Goal: Task Accomplishment & Management: Use online tool/utility

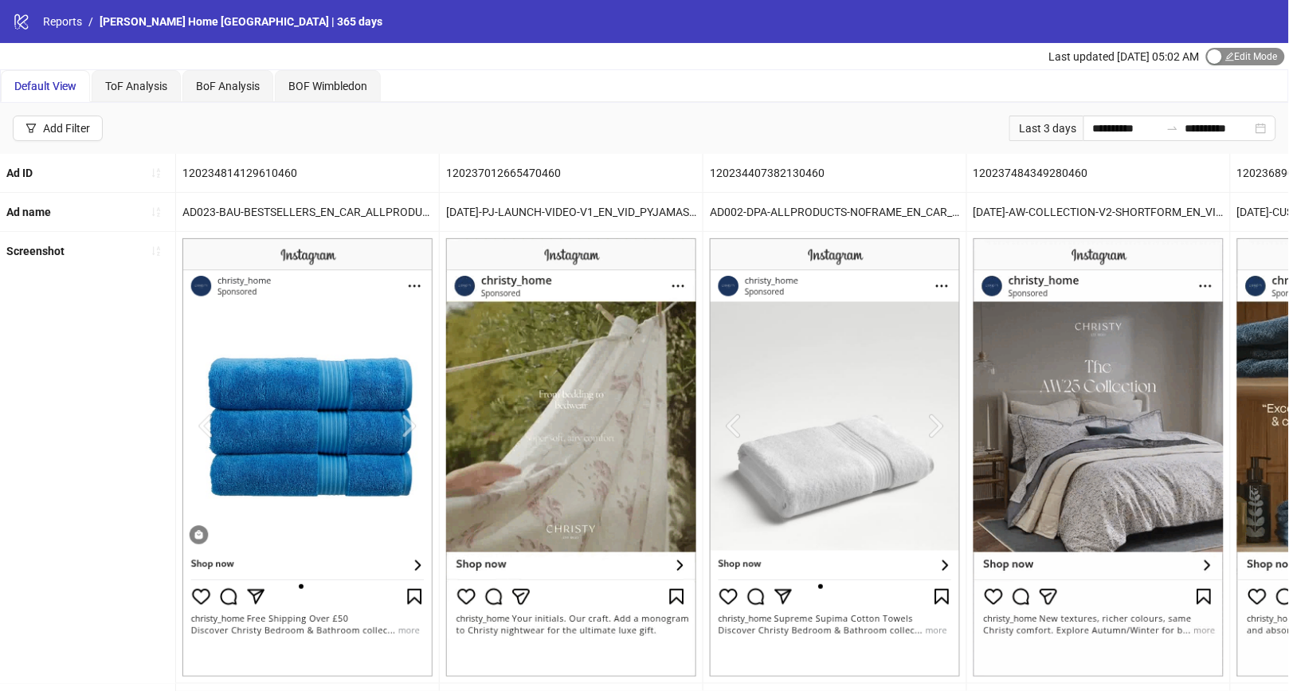
click at [1215, 57] on div "button" at bounding box center [1215, 56] width 14 height 14
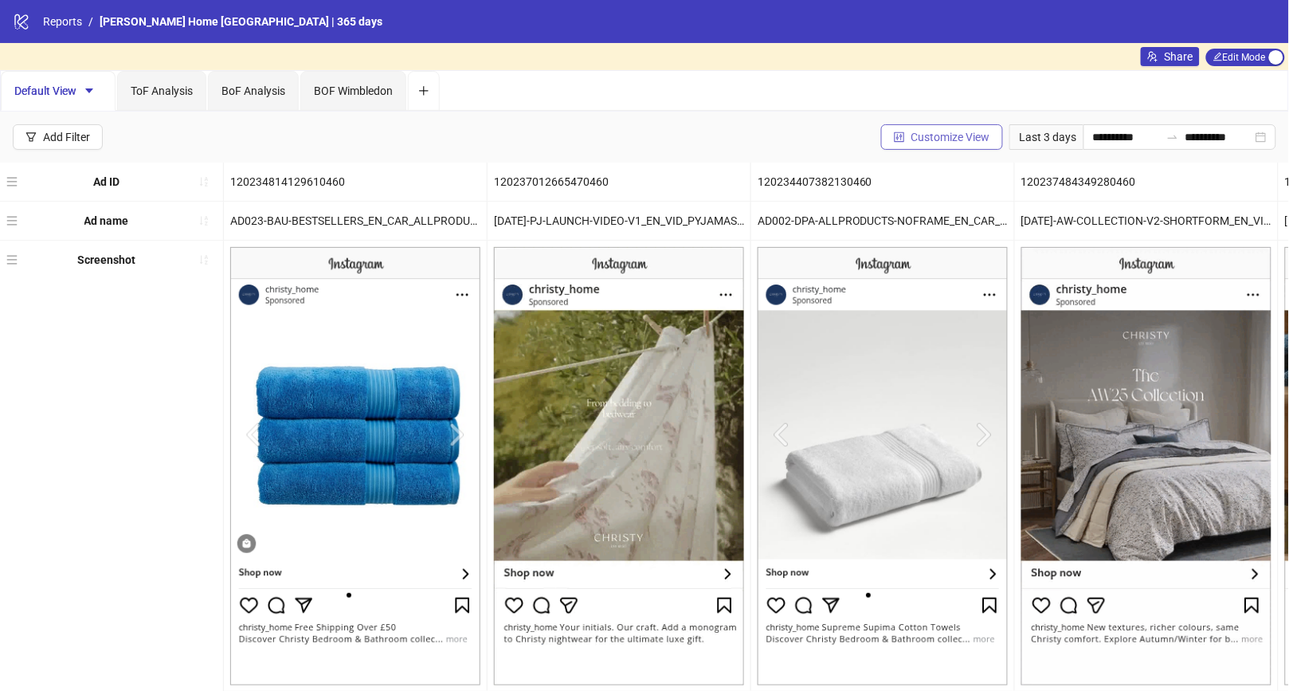
click at [948, 134] on span "Customize View" at bounding box center [951, 137] width 79 height 13
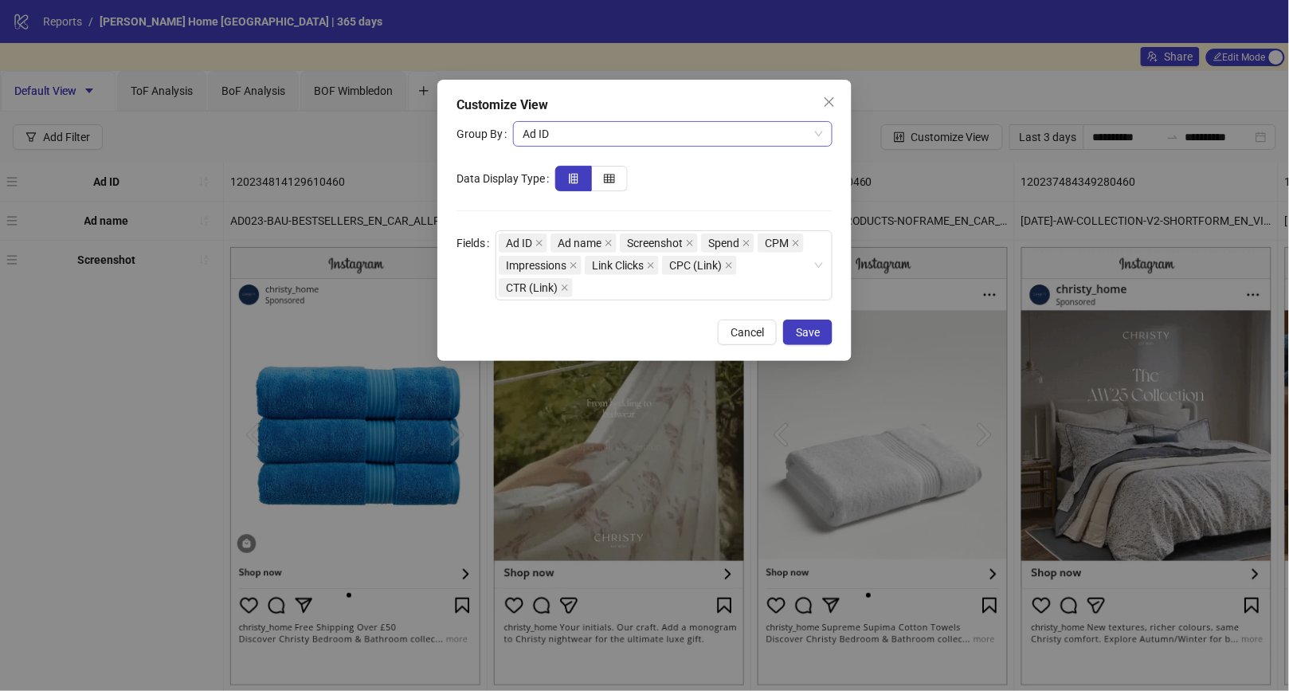
click at [651, 136] on span "Ad ID" at bounding box center [673, 134] width 300 height 24
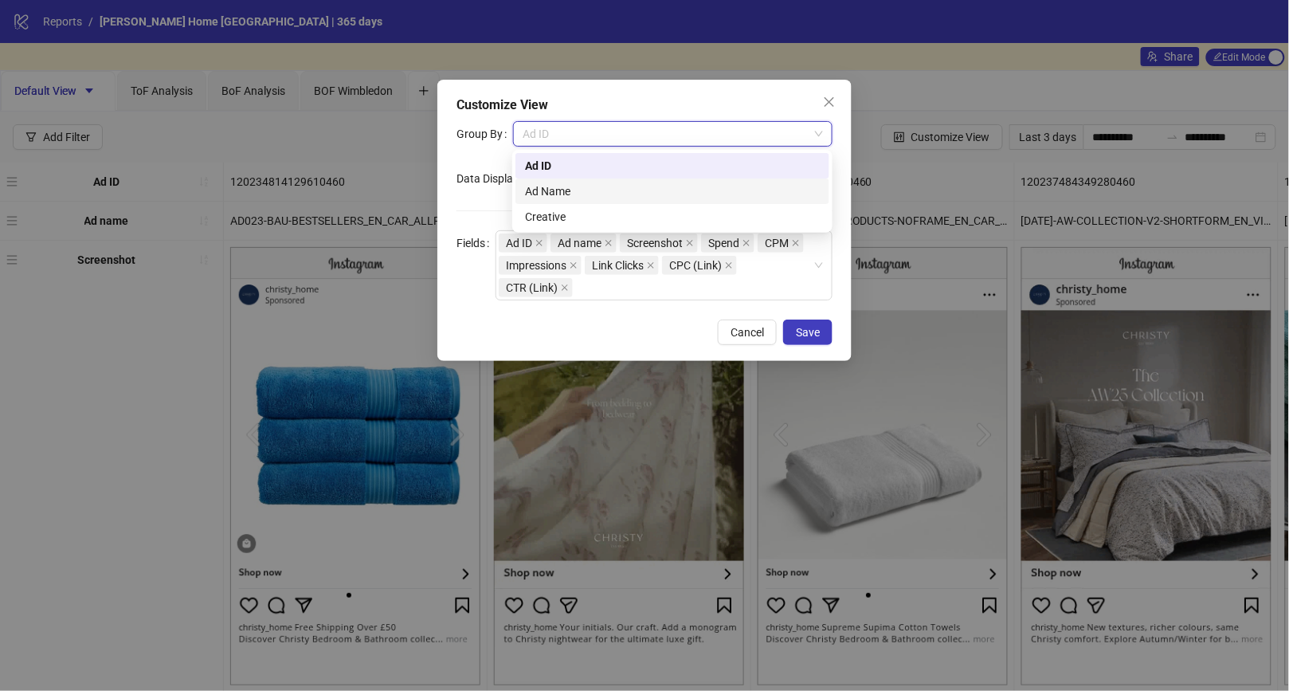
click at [615, 193] on div "Ad Name" at bounding box center [672, 192] width 295 height 18
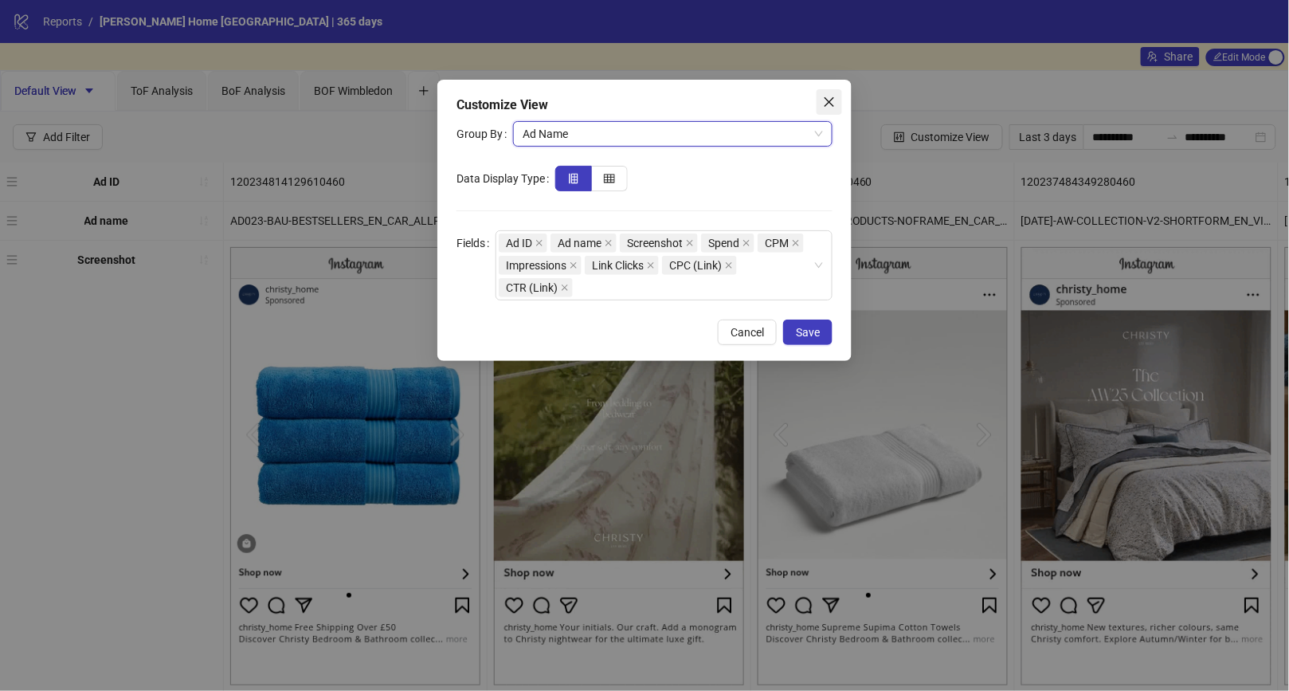
click at [828, 101] on icon "close" at bounding box center [829, 102] width 13 height 13
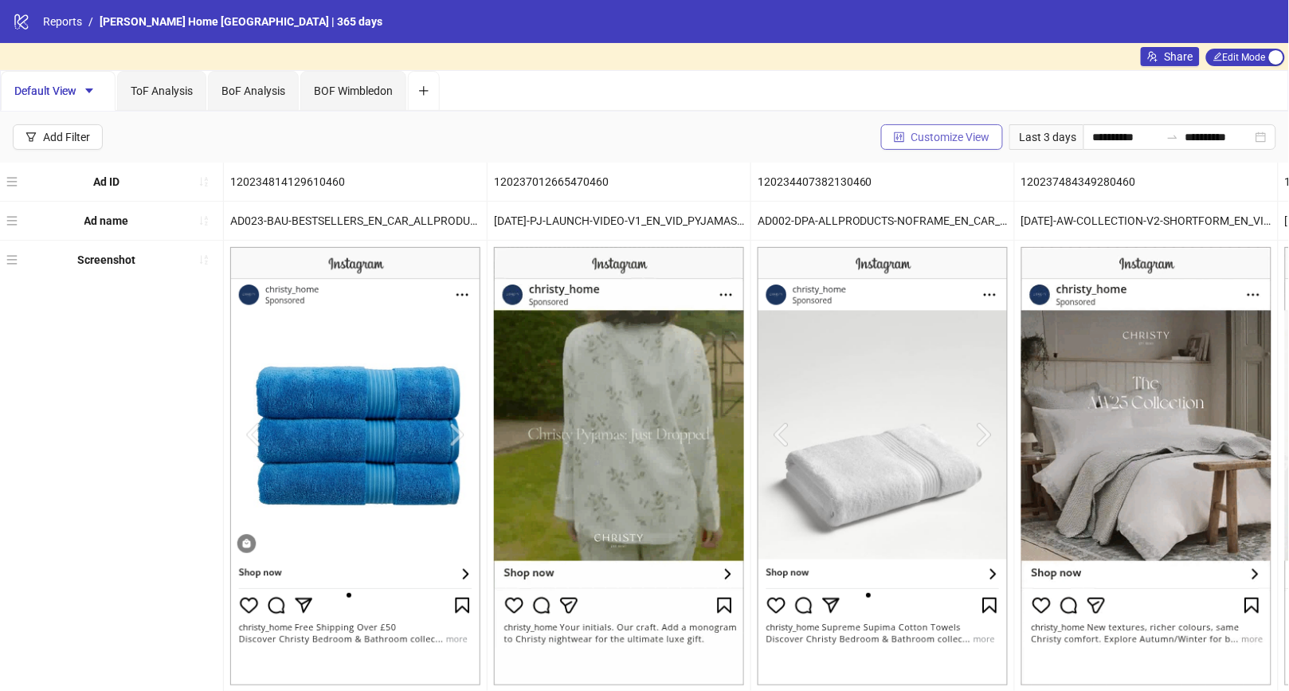
click at [912, 136] on span "Customize View" at bounding box center [951, 137] width 79 height 13
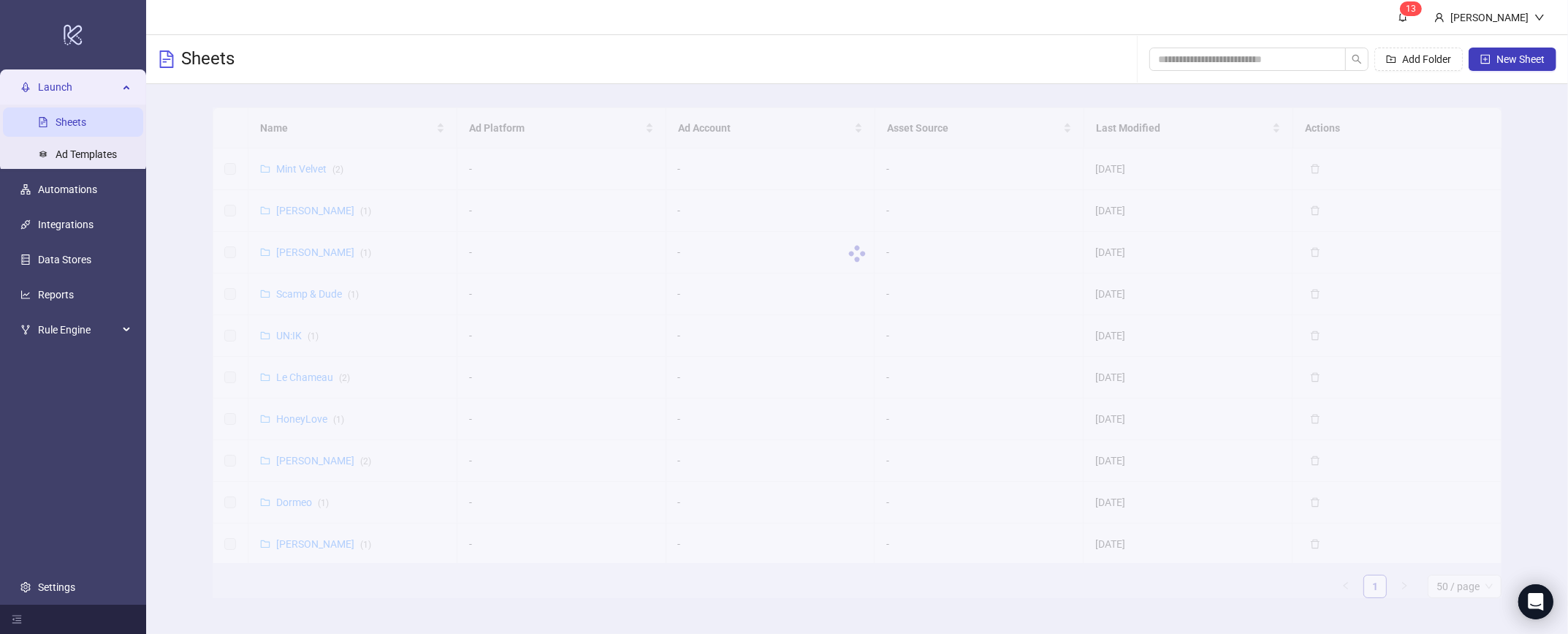
click at [332, 449] on div "Name Ad Platform Ad Account Asset Source Last Modified Actions Mint Velvet ( 2 …" at bounding box center [857, 352] width 1289 height 491
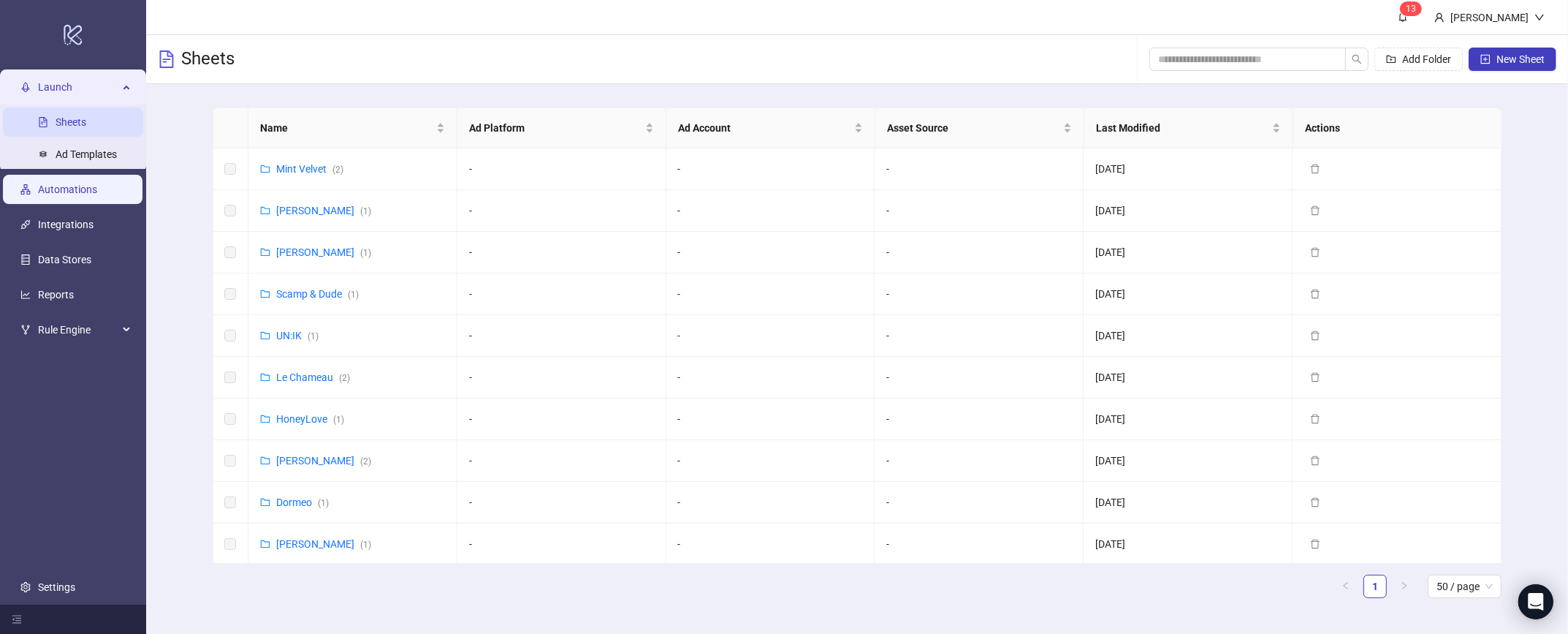
click at [84, 186] on link "Automations" at bounding box center [67, 189] width 60 height 12
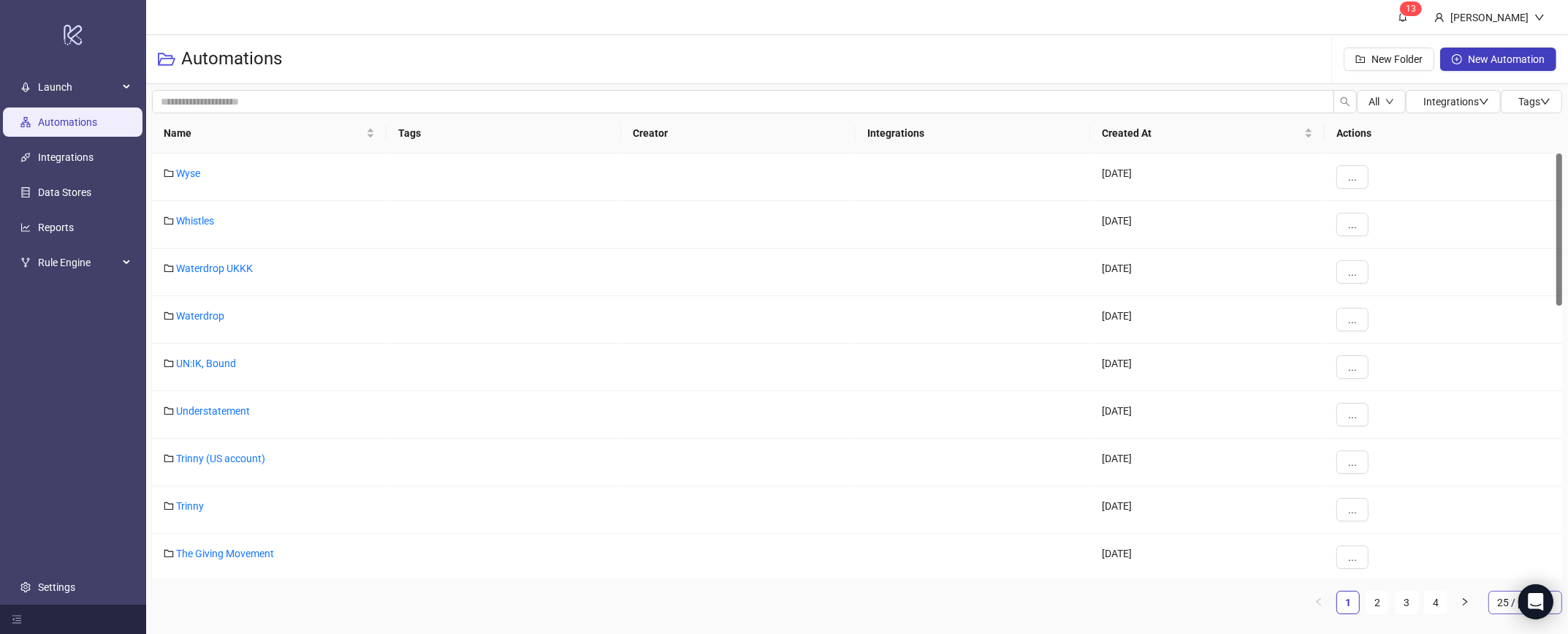
click at [1503, 604] on span "25 / page" at bounding box center [1525, 603] width 56 height 22
click at [1511, 574] on div "100 / page" at bounding box center [1525, 573] width 50 height 17
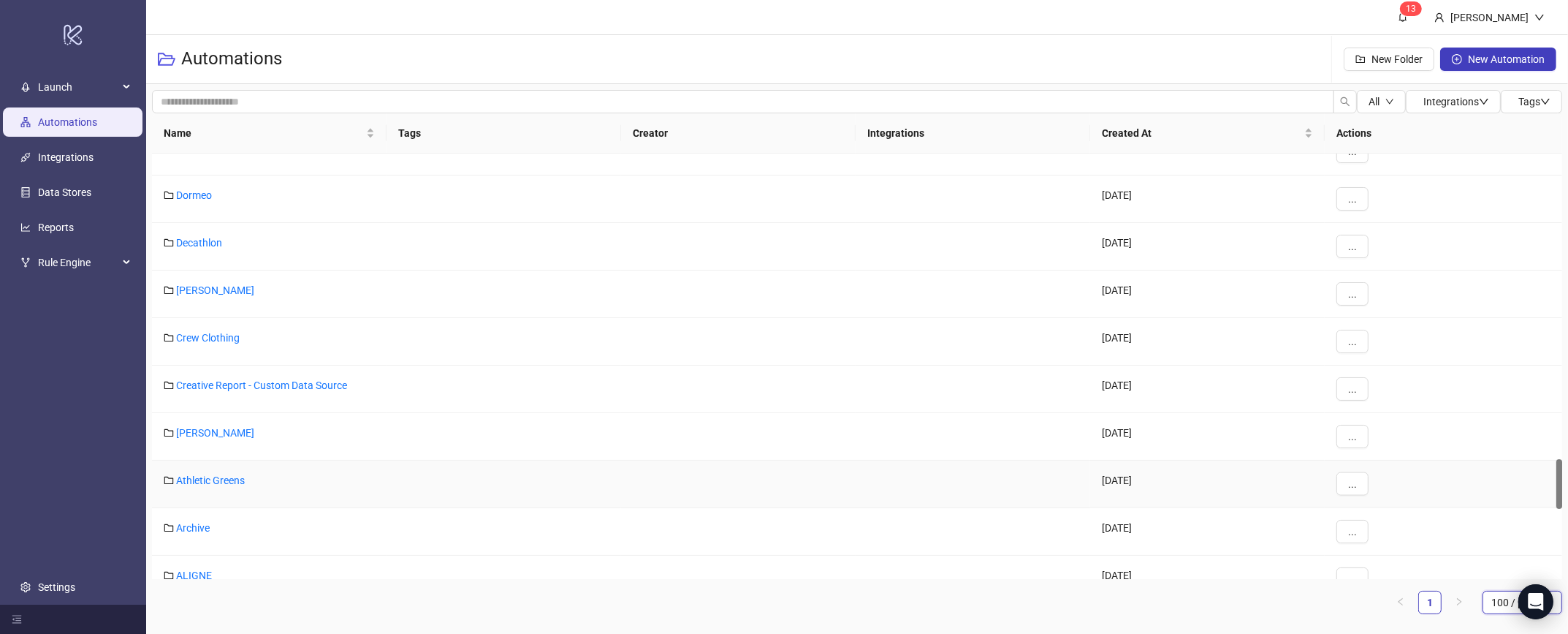
scroll to position [2591, 0]
click at [193, 432] on link "Christy" at bounding box center [215, 434] width 78 height 12
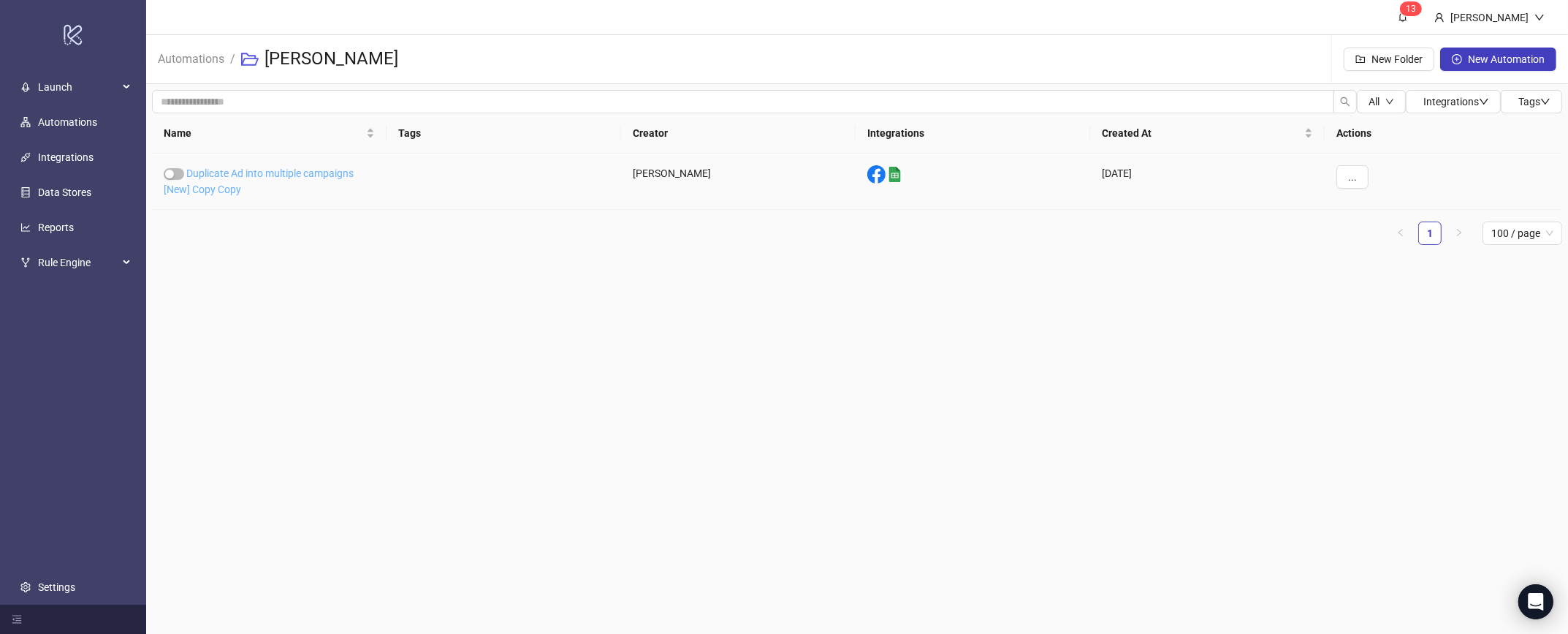
click at [224, 184] on link "Duplicate Ad into multiple campaigns [New] Copy Copy" at bounding box center [259, 182] width 190 height 28
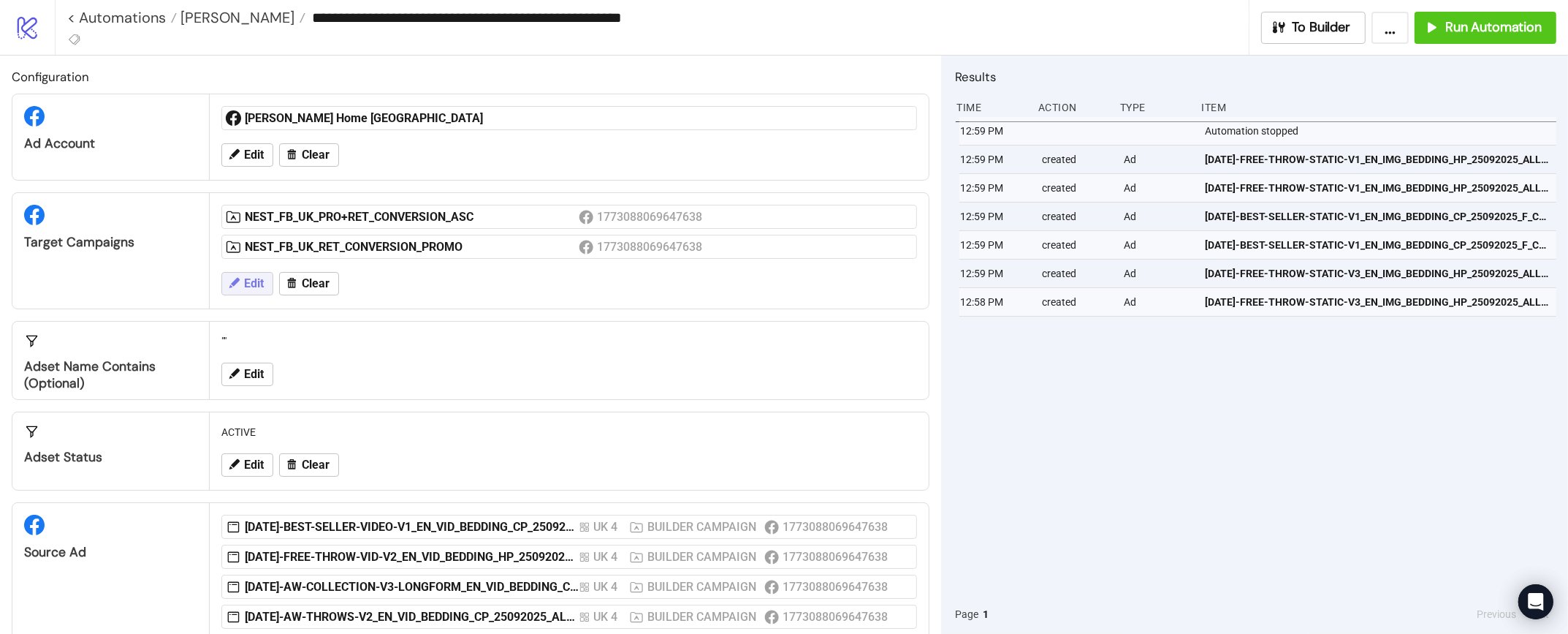
click at [248, 286] on span "Edit" at bounding box center [254, 284] width 20 height 13
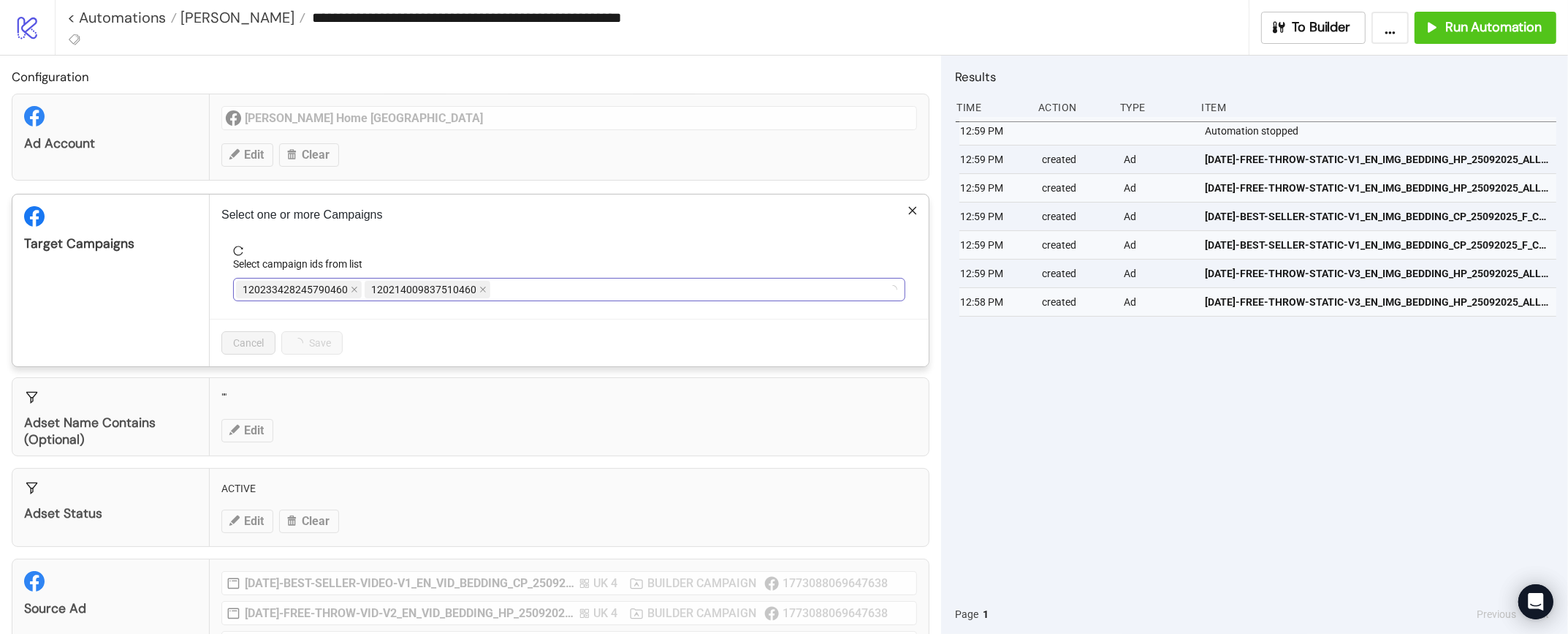
click at [499, 290] on div "120233428245790460 120214009837510460" at bounding box center [561, 289] width 651 height 20
click at [733, 294] on div "NEST_FB_UK_PRO+RET_CONVERSION_ASC NEST_FB_UK_RET_CONVERSION_PROMO" at bounding box center [561, 289] width 651 height 20
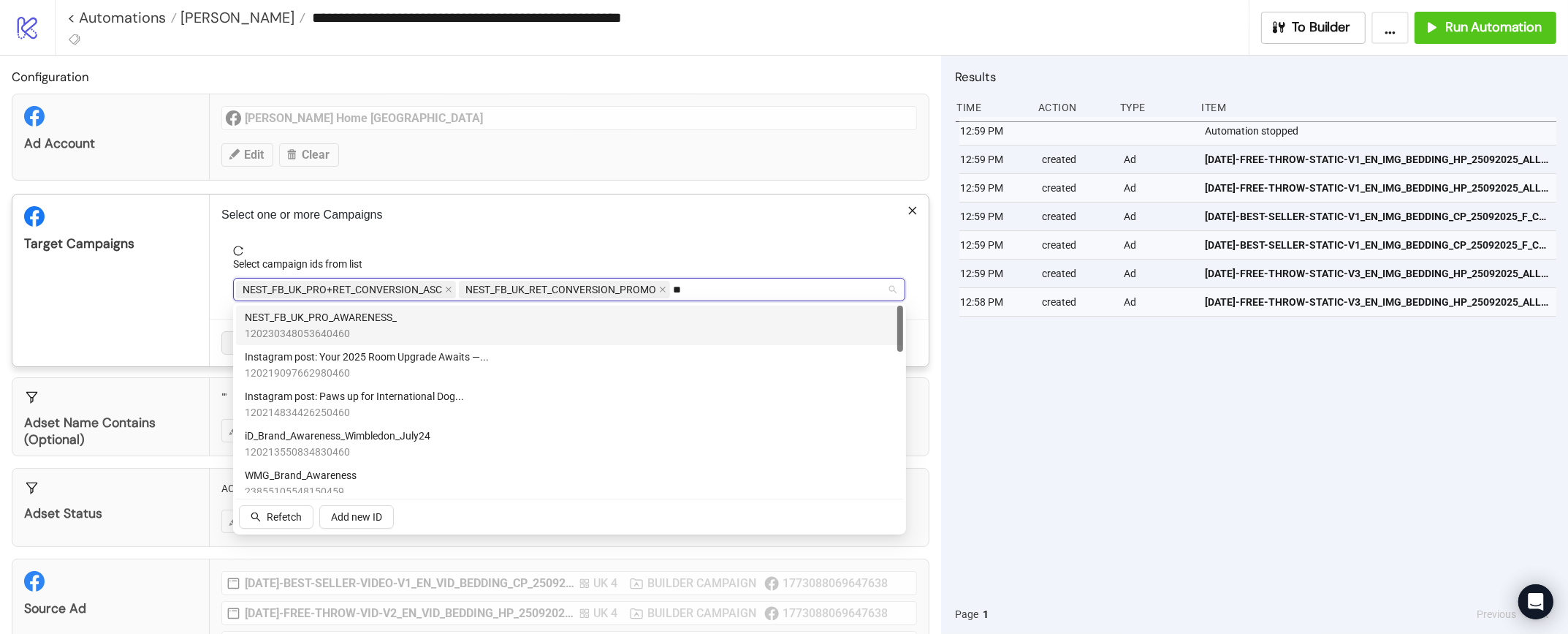
type input "***"
click at [583, 326] on div "NEST_FB_UK_PRO_AWARENESS_ 120230348053640460" at bounding box center [569, 325] width 650 height 32
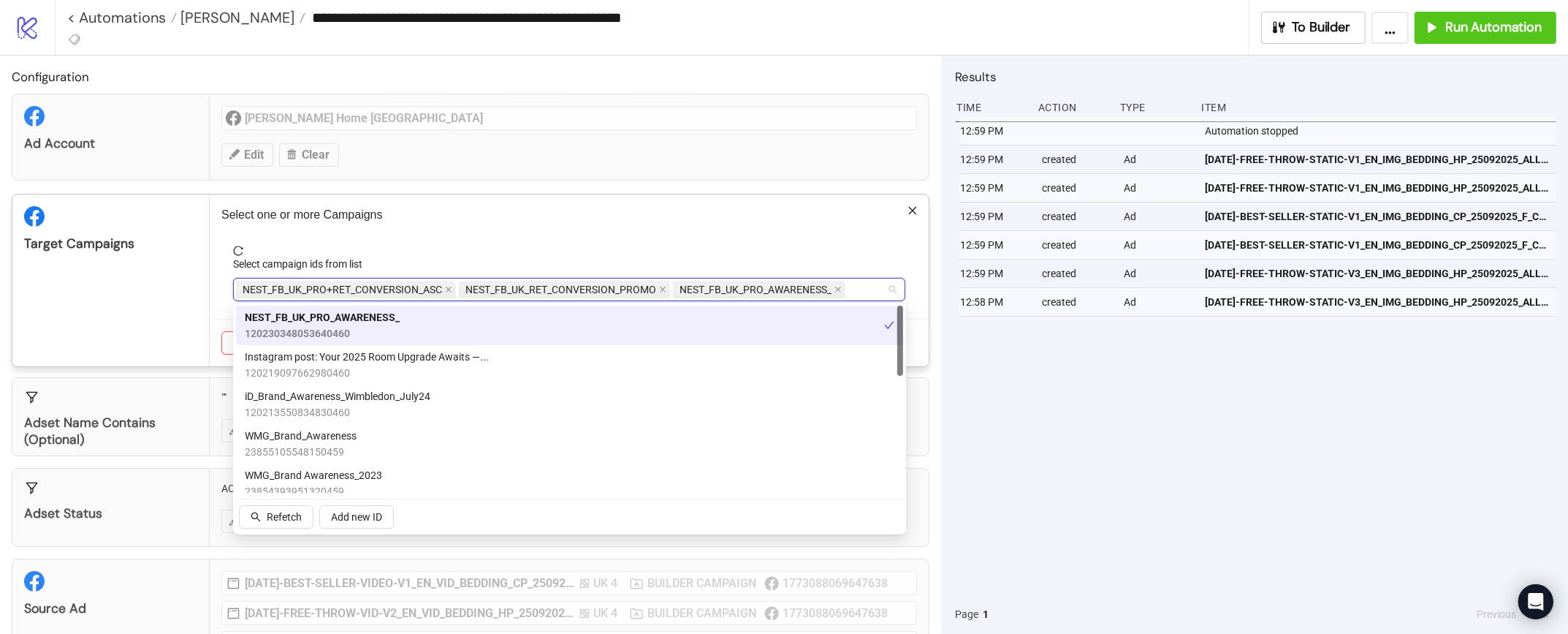
click at [723, 230] on div "Select one or more Campaigns Select campaign ids from list NEST_FB_UK_PRO+RET_C…" at bounding box center [569, 280] width 719 height 172
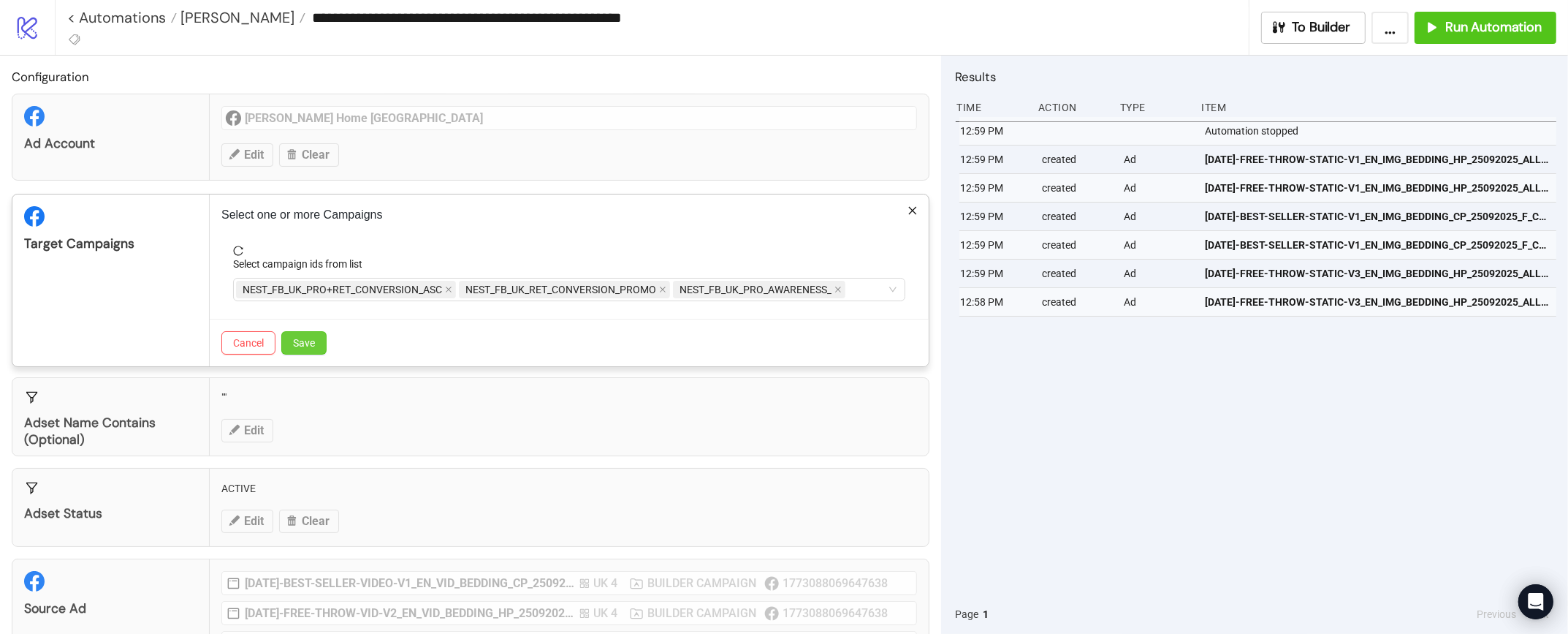
click at [310, 339] on span "Save" at bounding box center [304, 342] width 22 height 12
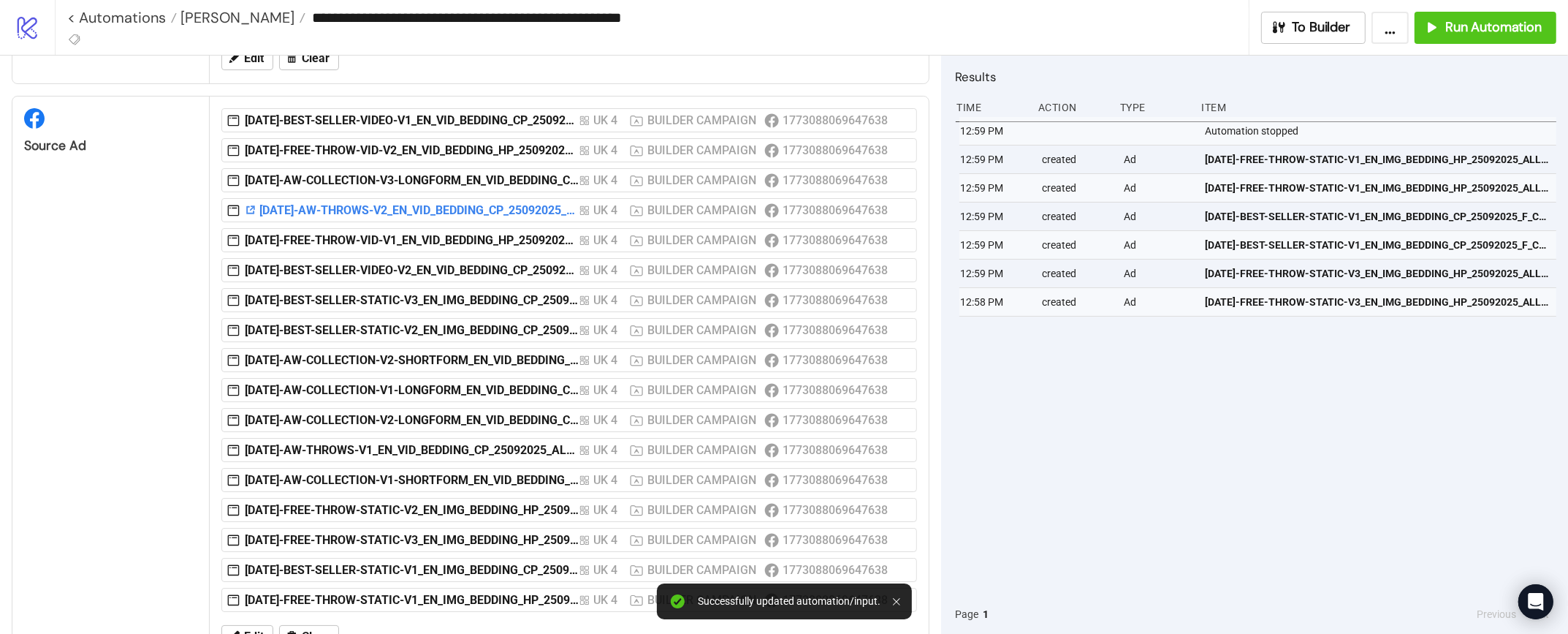
scroll to position [473, 0]
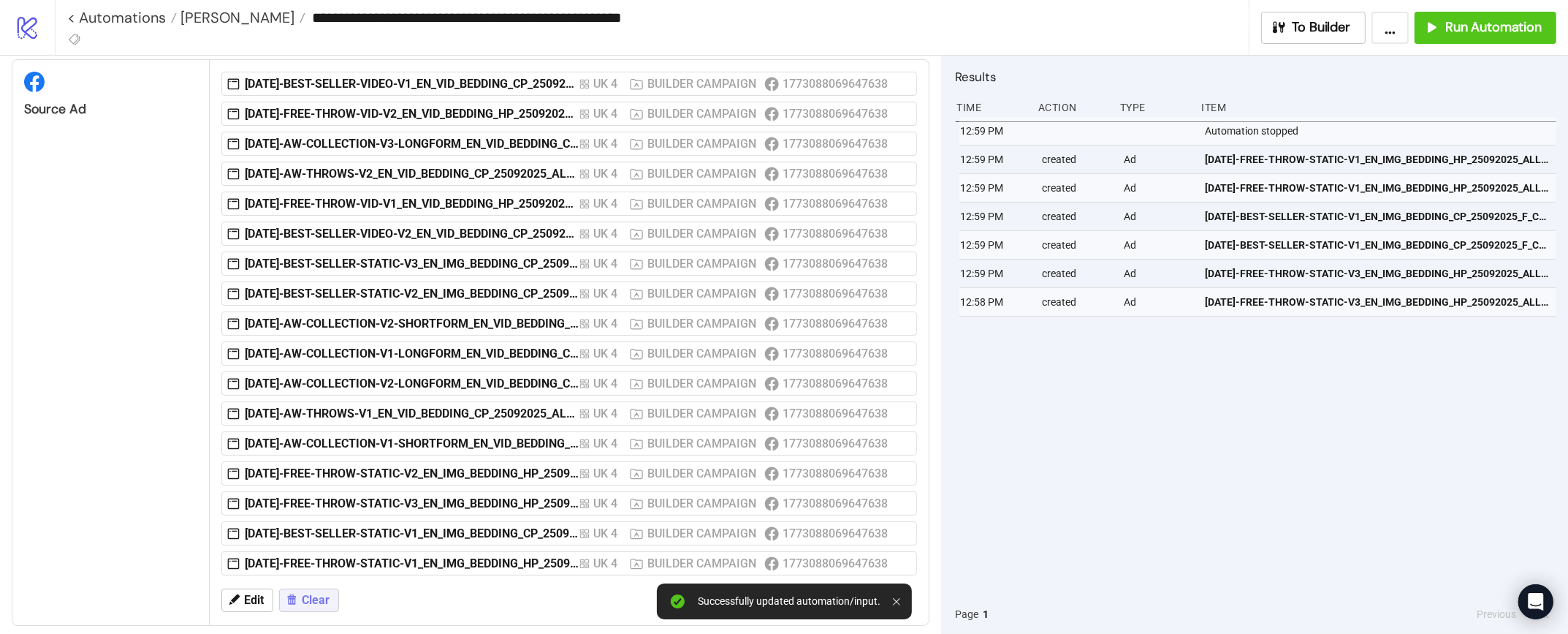
click at [308, 594] on span "Clear" at bounding box center [315, 600] width 28 height 13
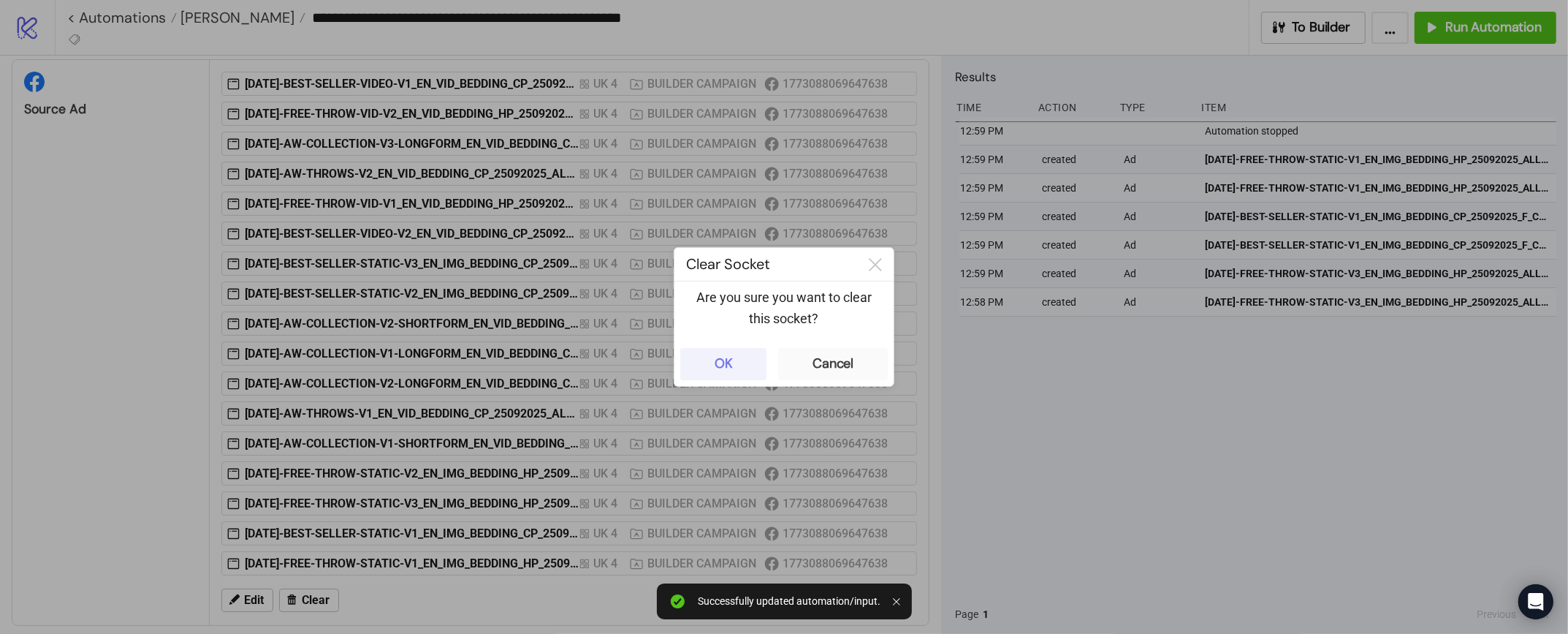
click at [720, 366] on div "OK" at bounding box center [723, 363] width 18 height 17
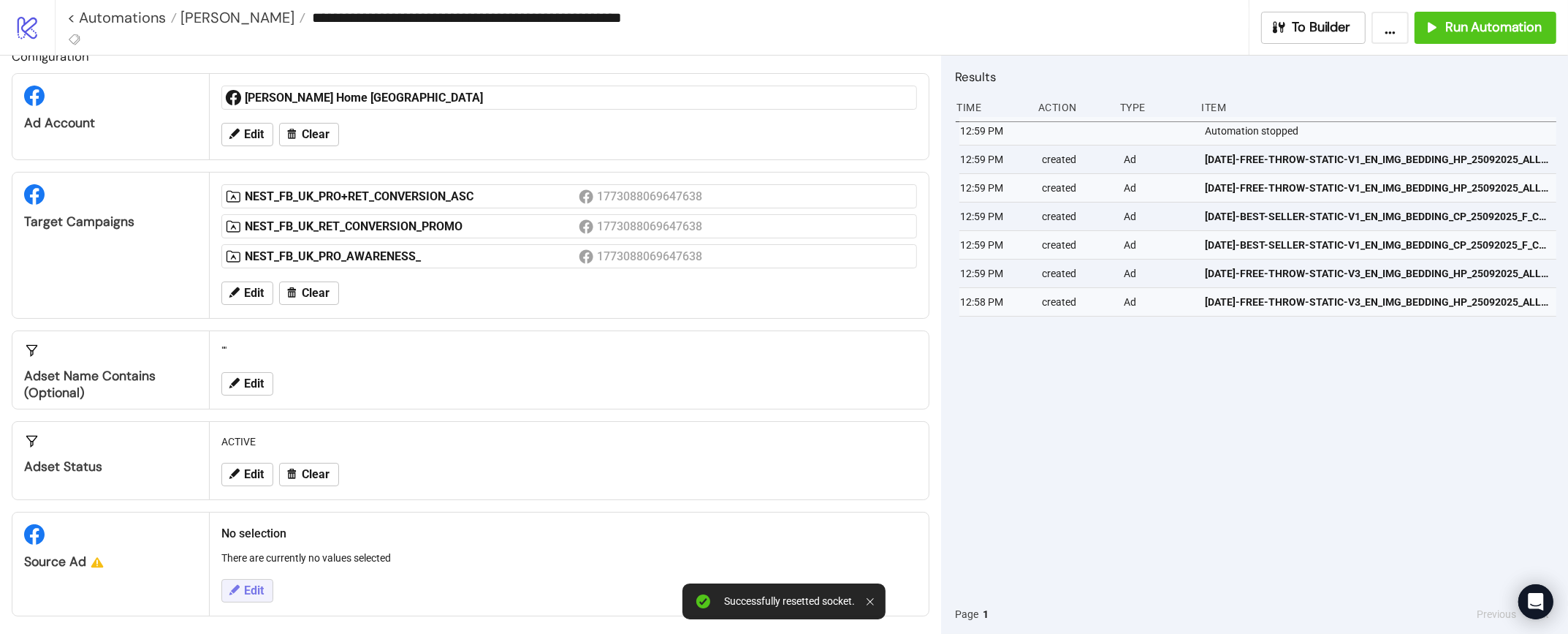
click at [248, 596] on button "Edit" at bounding box center [247, 591] width 52 height 24
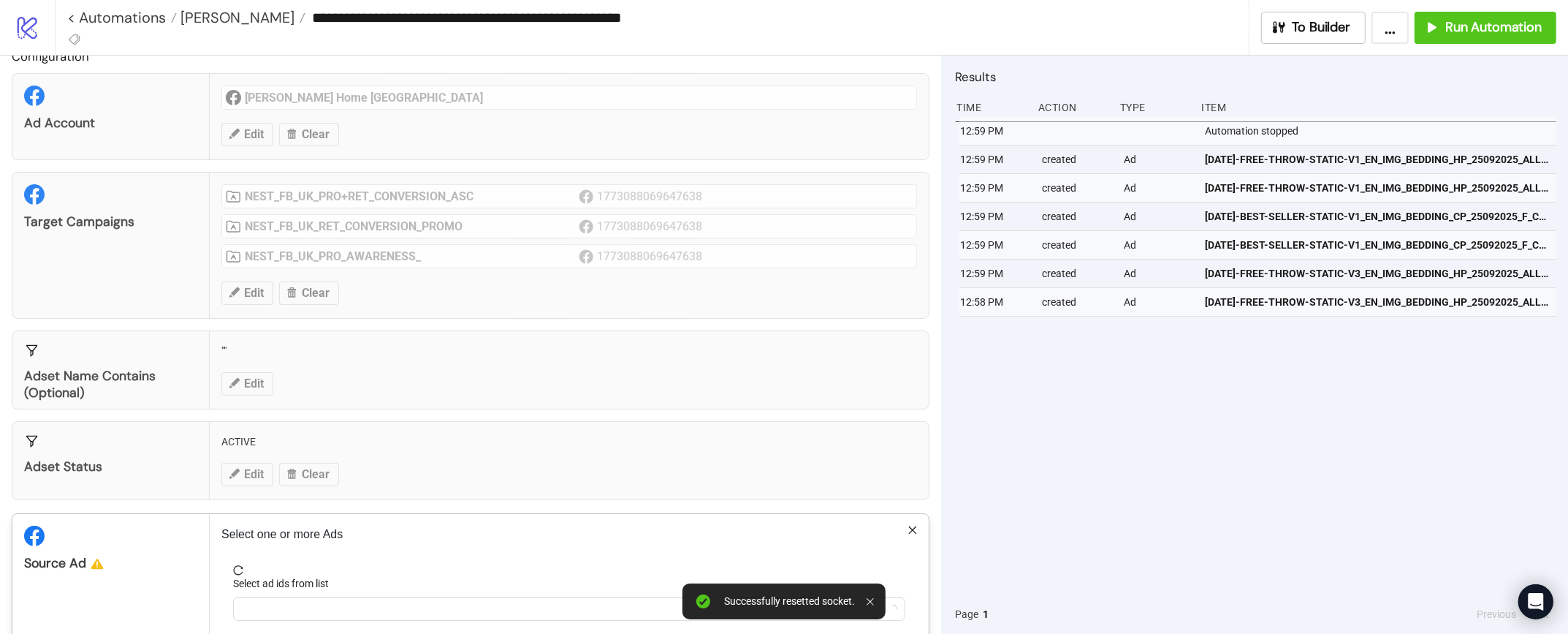
scroll to position [89, 0]
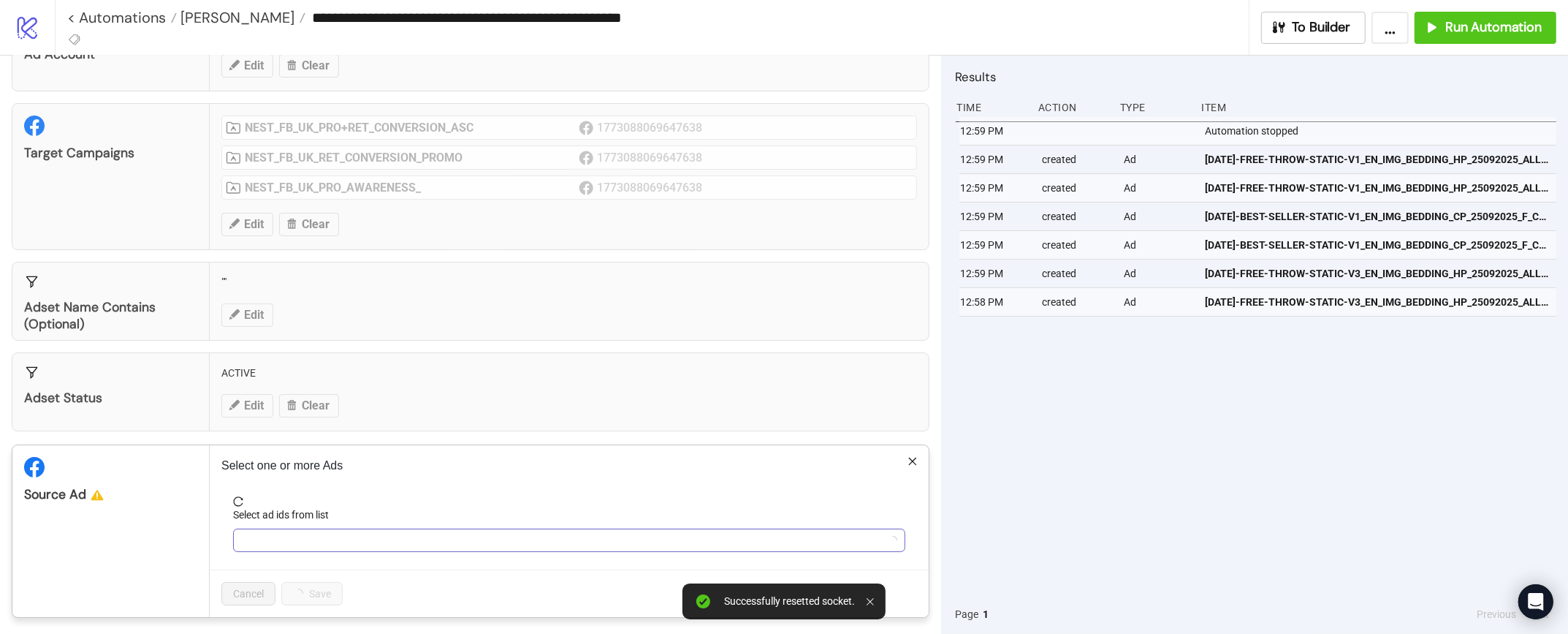
click at [469, 528] on div at bounding box center [569, 540] width 672 height 24
click at [431, 535] on div at bounding box center [561, 540] width 651 height 20
paste input "**********"
type input "**********"
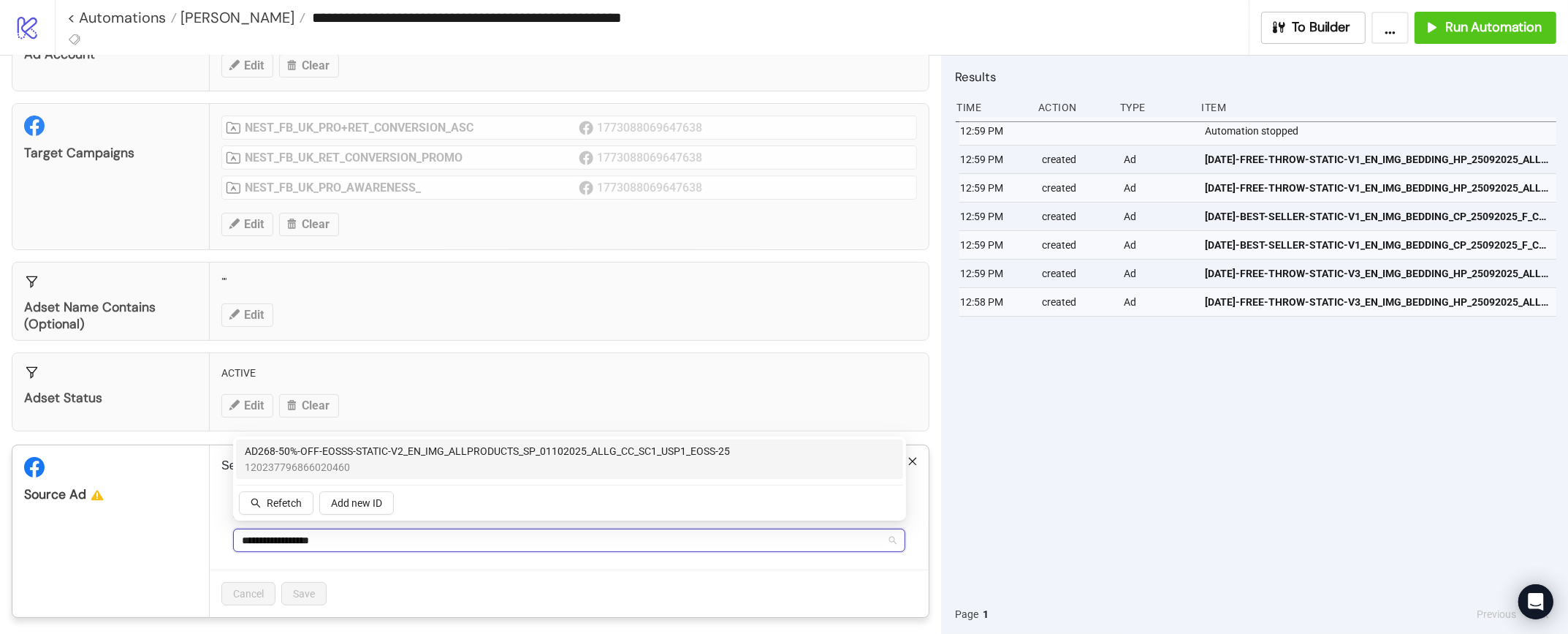
click at [426, 467] on span "120237796866020460" at bounding box center [487, 467] width 485 height 17
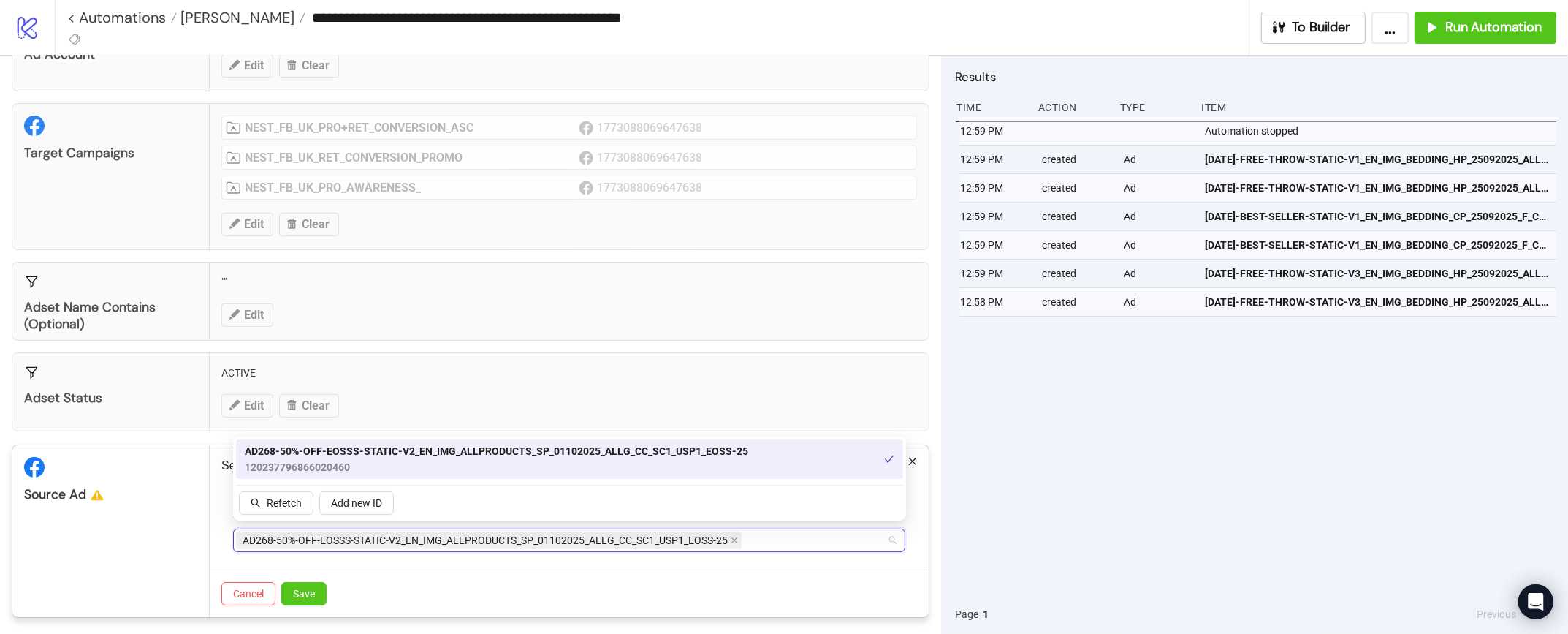
click at [867, 535] on div "AD268-50%-OFF-EOSSS-STATIC-V2_EN_IMG_ALLPRODUCTS_SP_01102025_ALLG_CC_SC1_USP1_E…" at bounding box center [561, 540] width 651 height 20
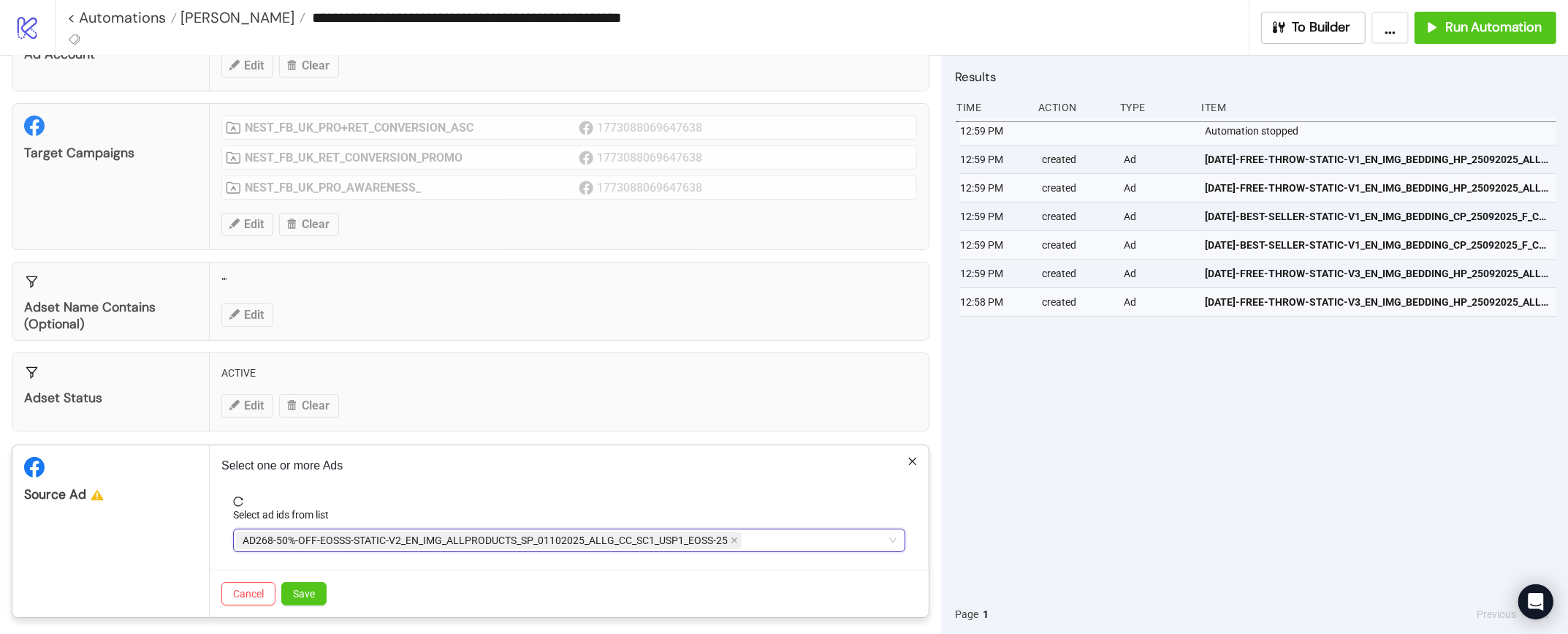
click at [867, 534] on div "AD268-50%-OFF-EOSSS-STATIC-V2_EN_IMG_ALLPRODUCTS_SP_01102025_ALLG_CC_SC1_USP1_E…" at bounding box center [561, 540] width 651 height 20
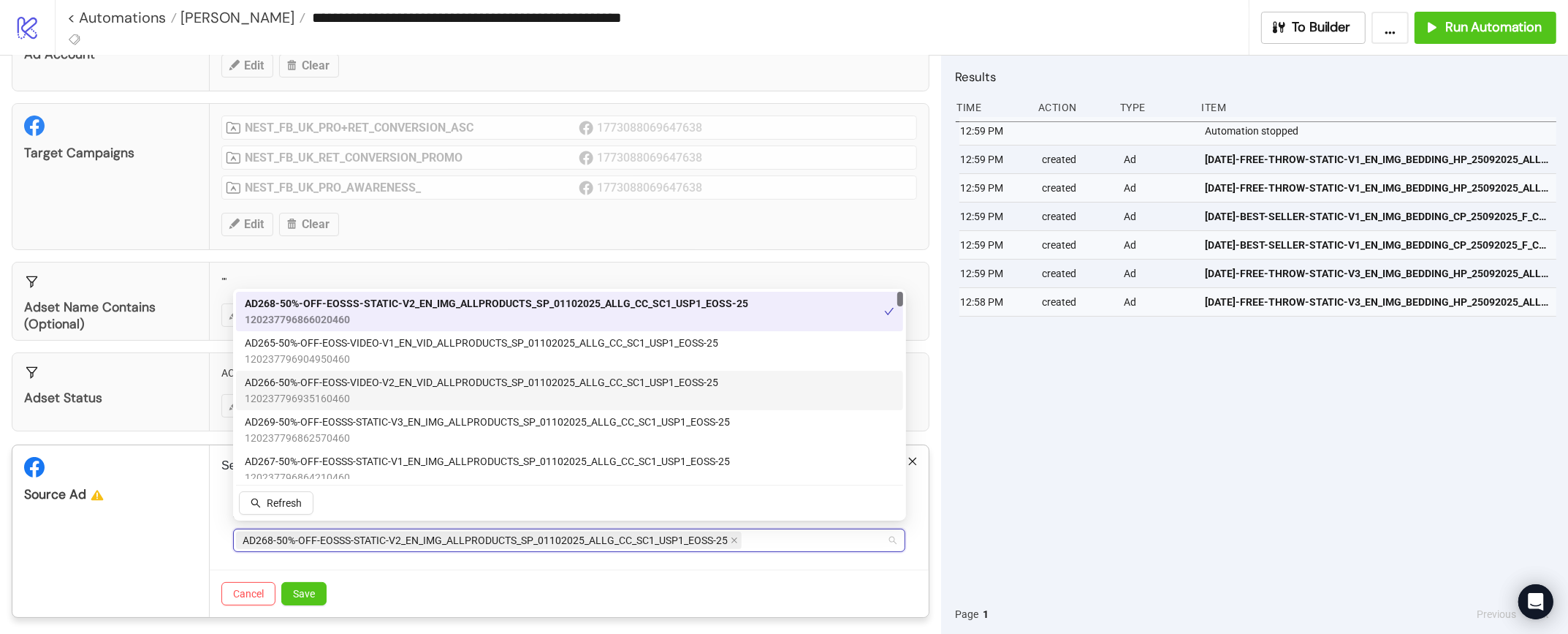
scroll to position [0, 0]
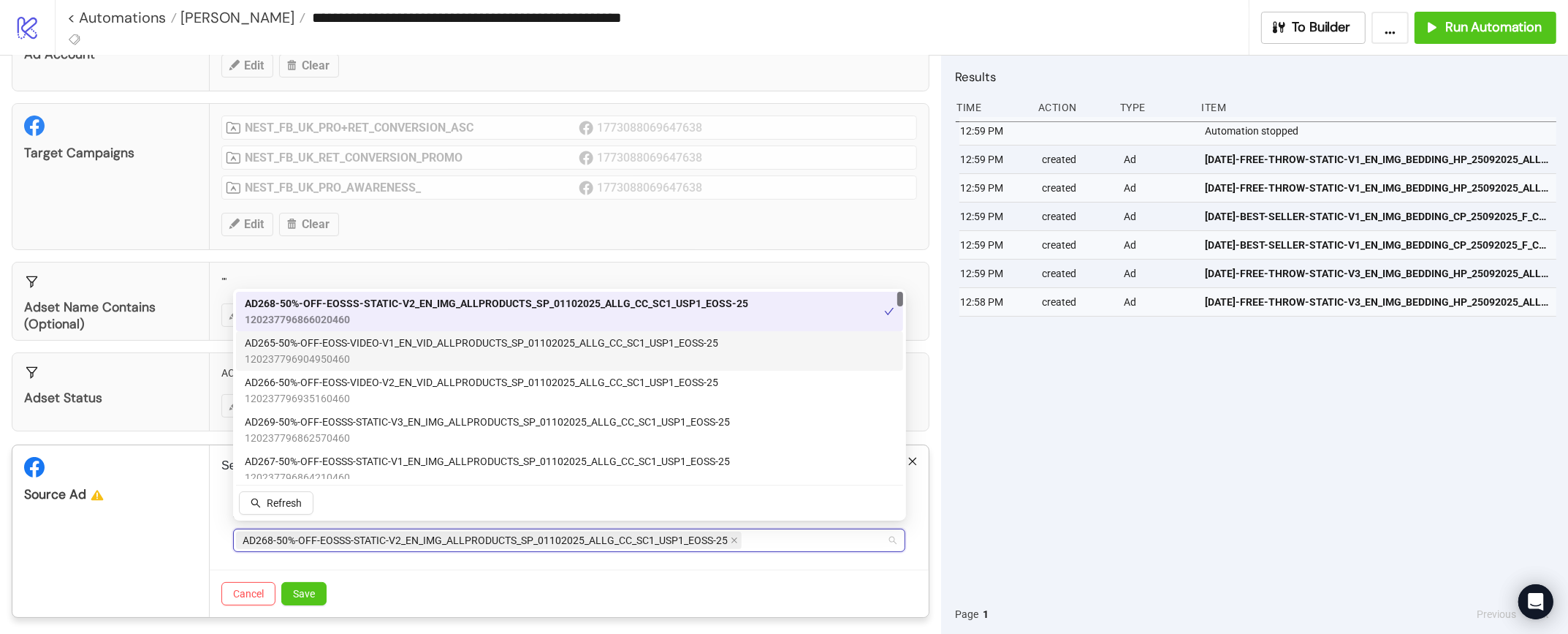
click at [366, 353] on span "120237796904950460" at bounding box center [481, 360] width 473 height 17
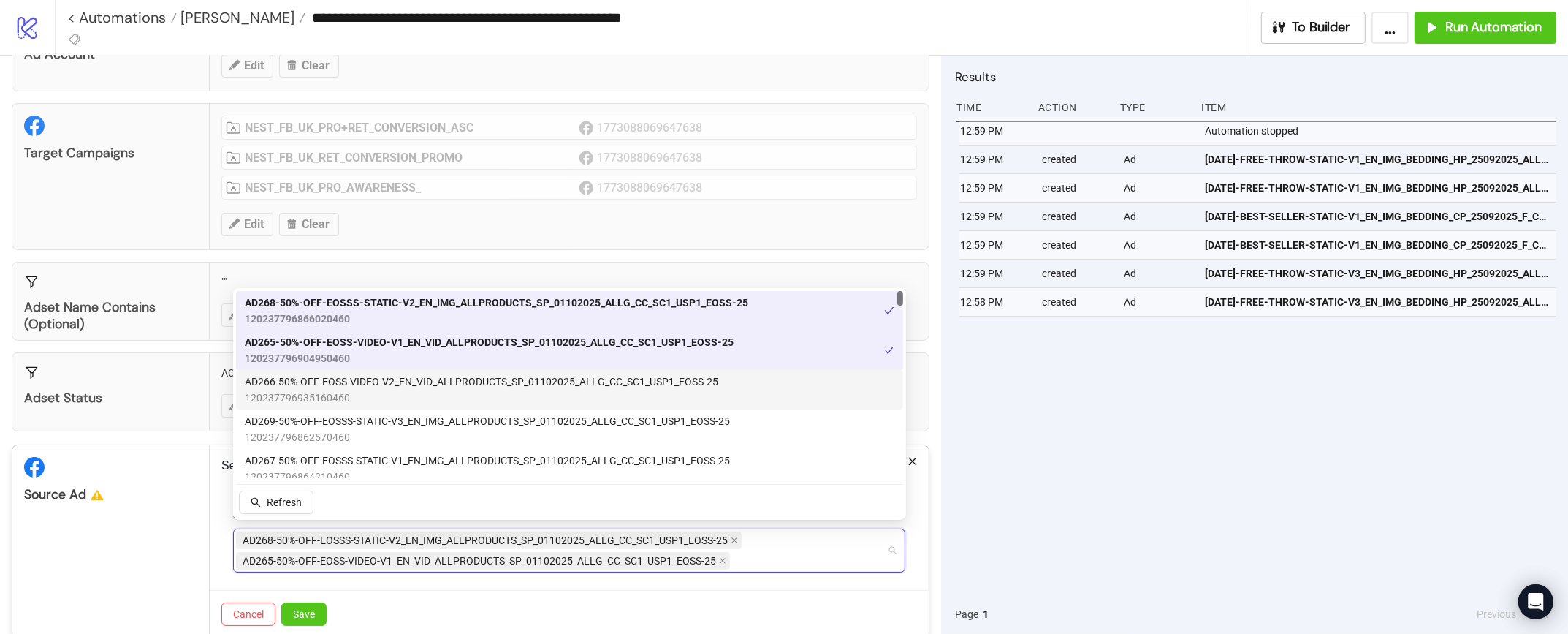
click at [361, 384] on span "AD266-50%-OFF-EOSS-VIDEO-V2_EN_VID_ALLPRODUCTS_SP_01102025_ALLG_CC_SC1_USP1_EOS…" at bounding box center [481, 382] width 473 height 17
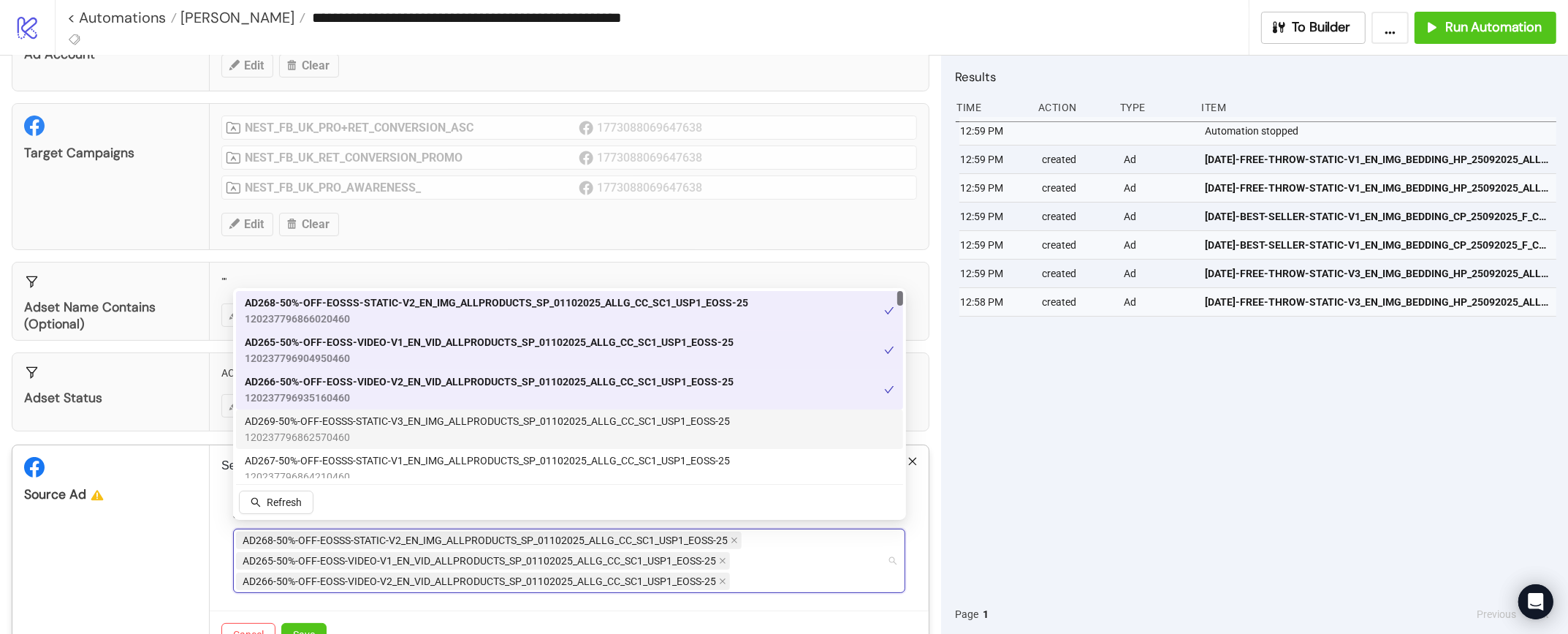
click at [355, 423] on span "AD269-50%-OFF-EOSSS-STATIC-V3_EN_IMG_ALLPRODUCTS_SP_01102025_ALLG_CC_SC1_USP1_E…" at bounding box center [487, 421] width 485 height 17
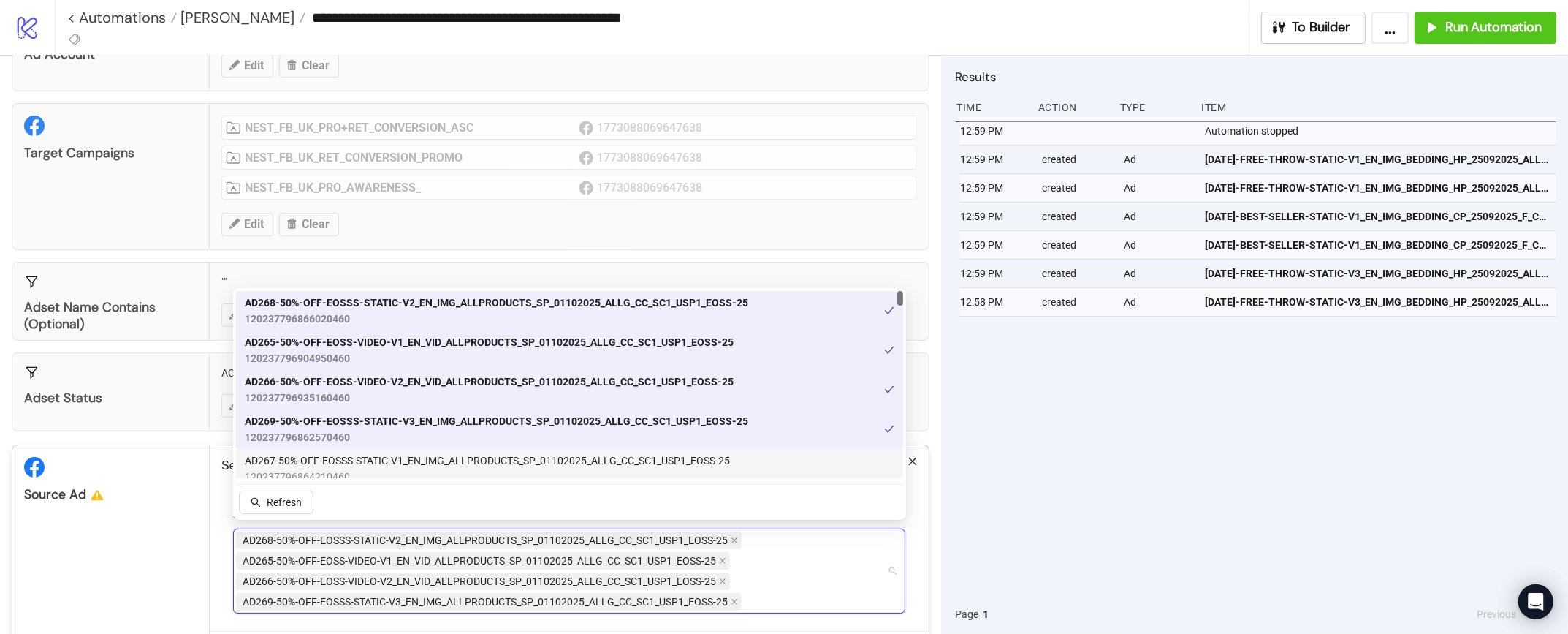
click at [355, 460] on span "AD267-50%-OFF-EOSSS-STATIC-V1_EN_IMG_ALLPRODUCTS_SP_01102025_ALLG_CC_SC1_USP1_E…" at bounding box center [487, 461] width 485 height 17
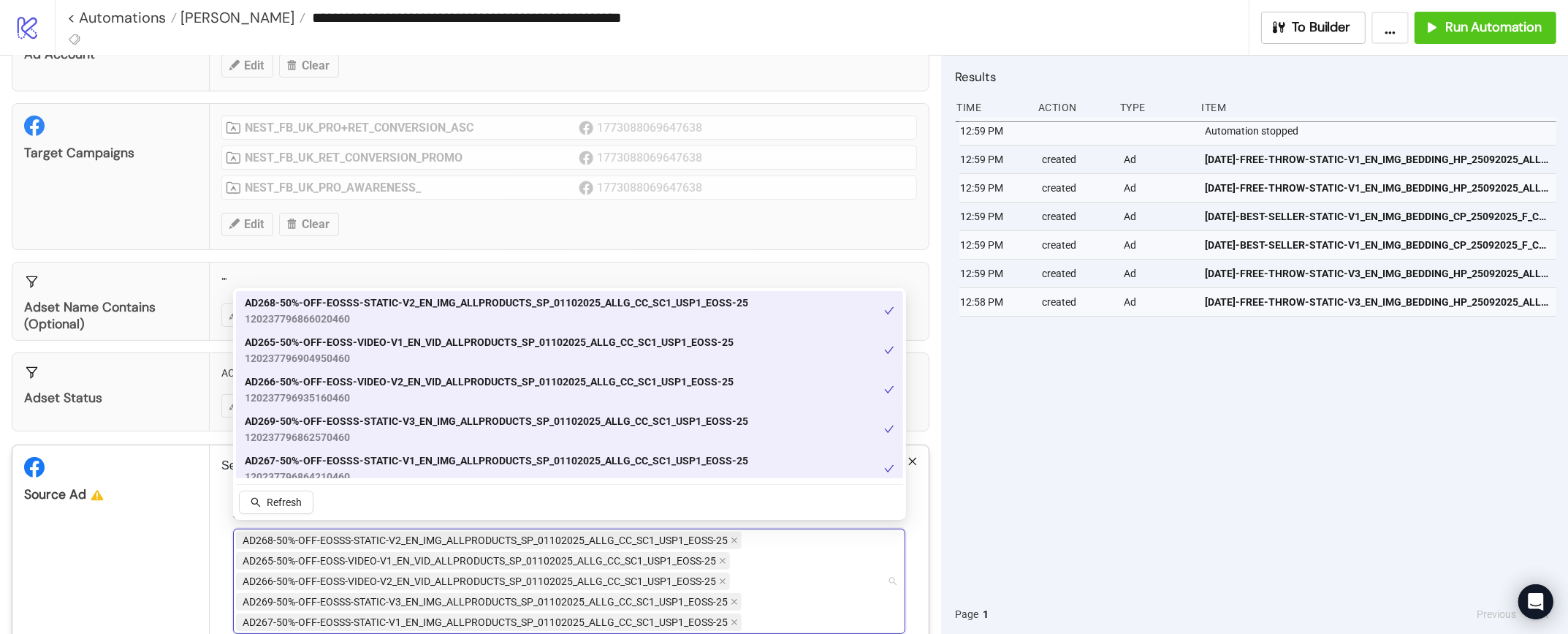
click at [355, 460] on span "AD267-50%-OFF-EOSSS-STATIC-V1_EN_IMG_ALLPRODUCTS_SP_01102025_ALLG_CC_SC1_USP1_E…" at bounding box center [496, 461] width 503 height 17
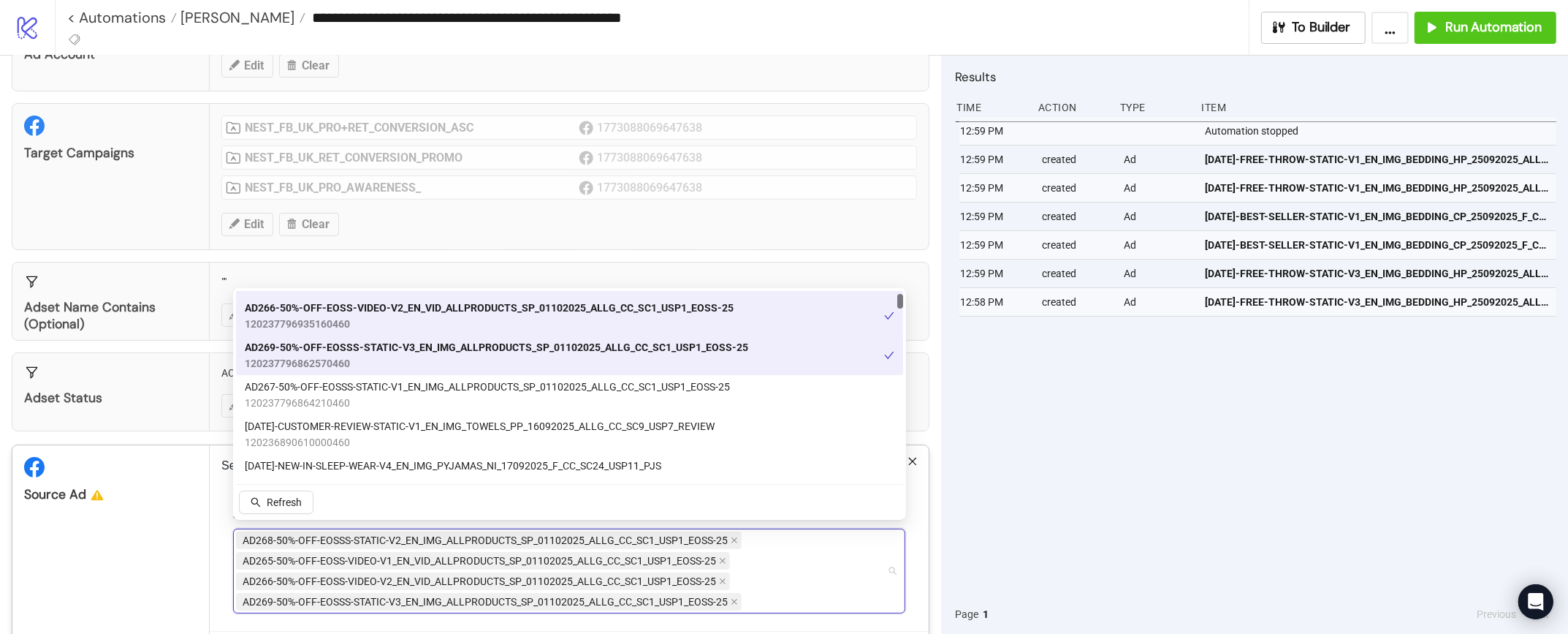
scroll to position [73, 0]
click at [163, 517] on div "Source Ad" at bounding box center [111, 562] width 197 height 233
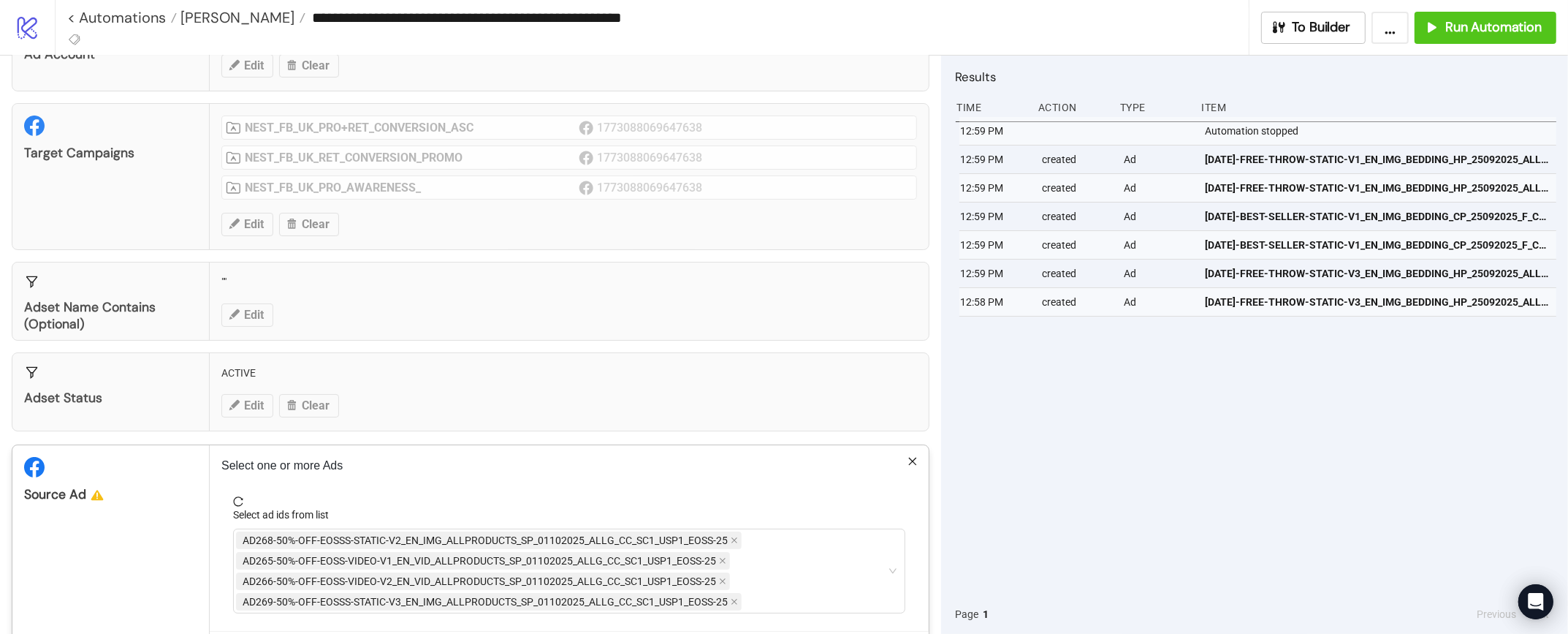
scroll to position [150, 0]
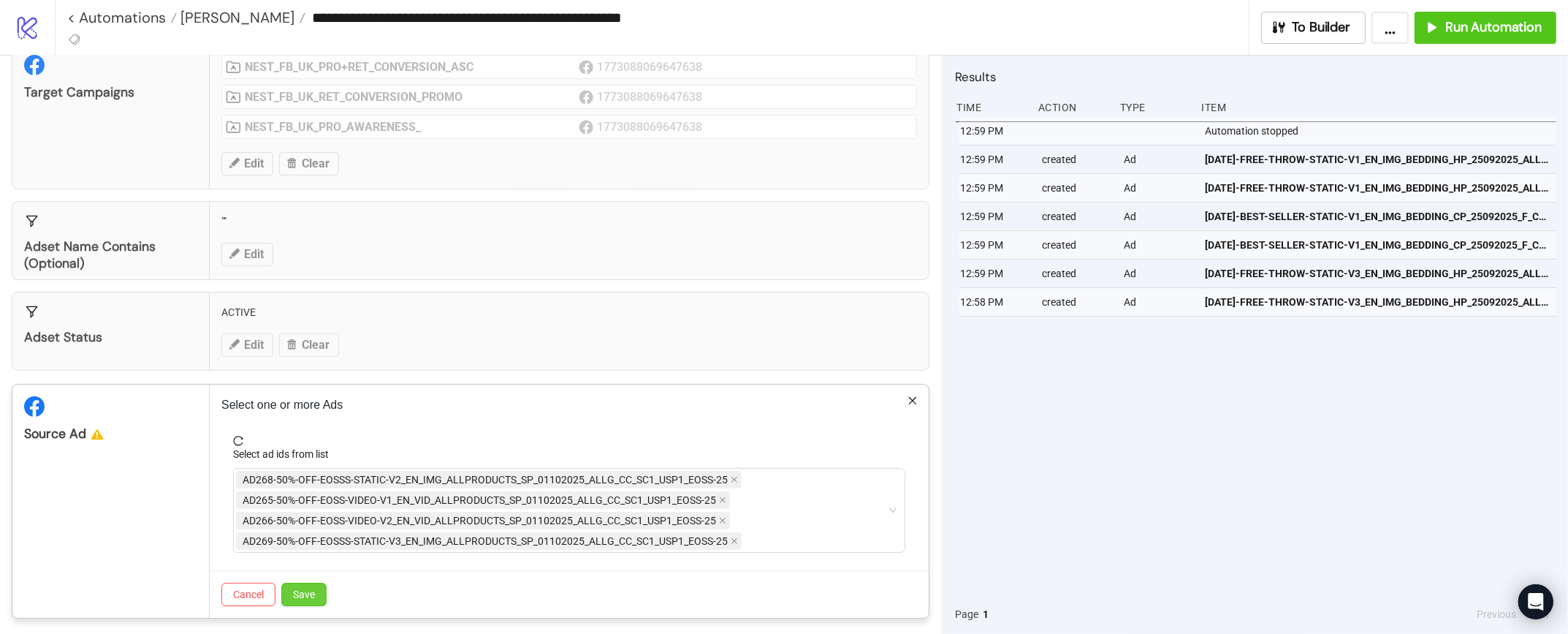
click at [312, 593] on span "Save" at bounding box center [304, 595] width 22 height 12
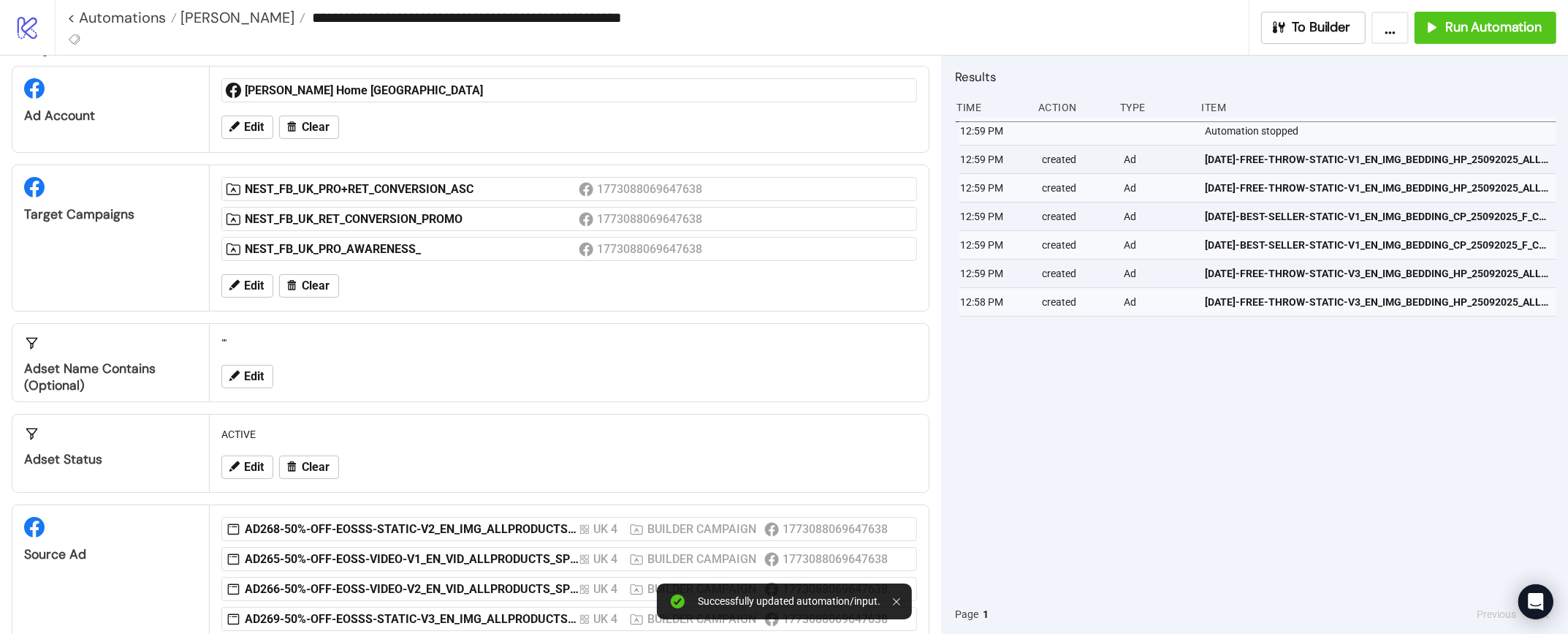
scroll to position [0, 0]
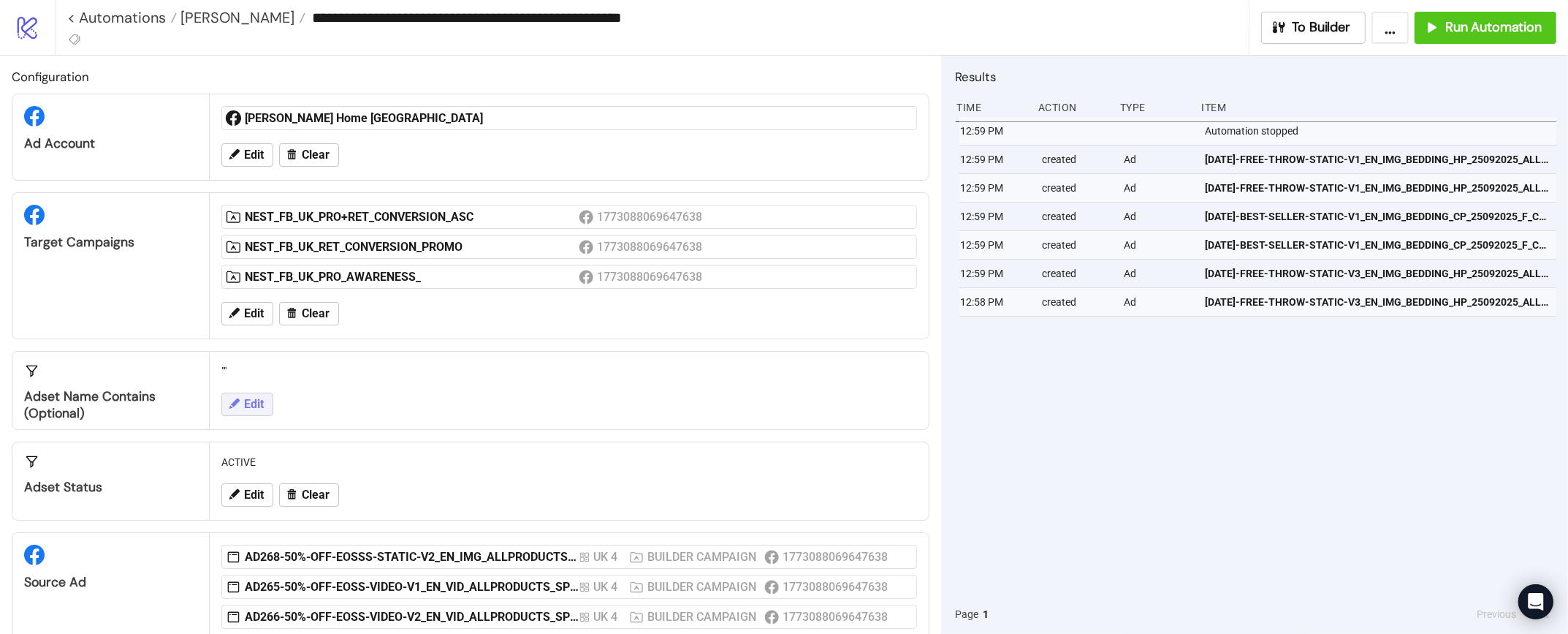
click at [261, 398] on span "Edit" at bounding box center [254, 405] width 20 height 13
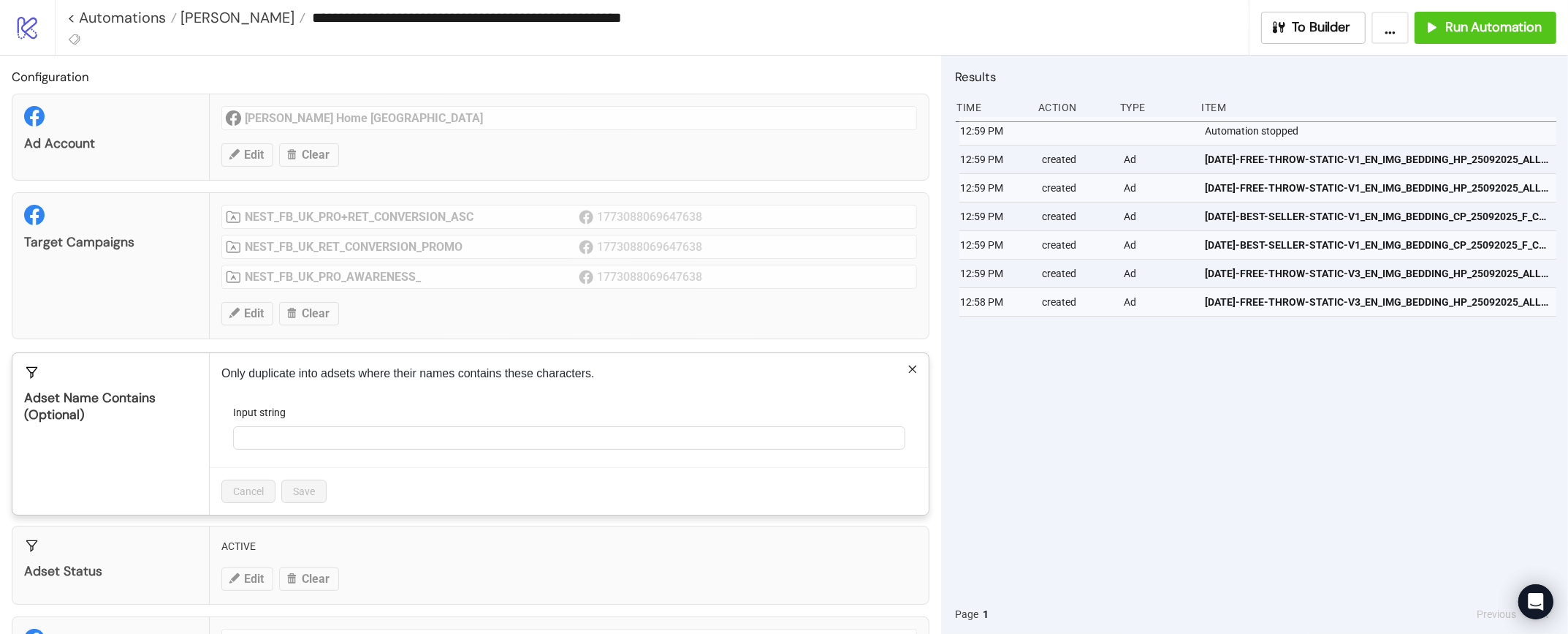
click at [914, 365] on icon "close" at bounding box center [912, 369] width 8 height 8
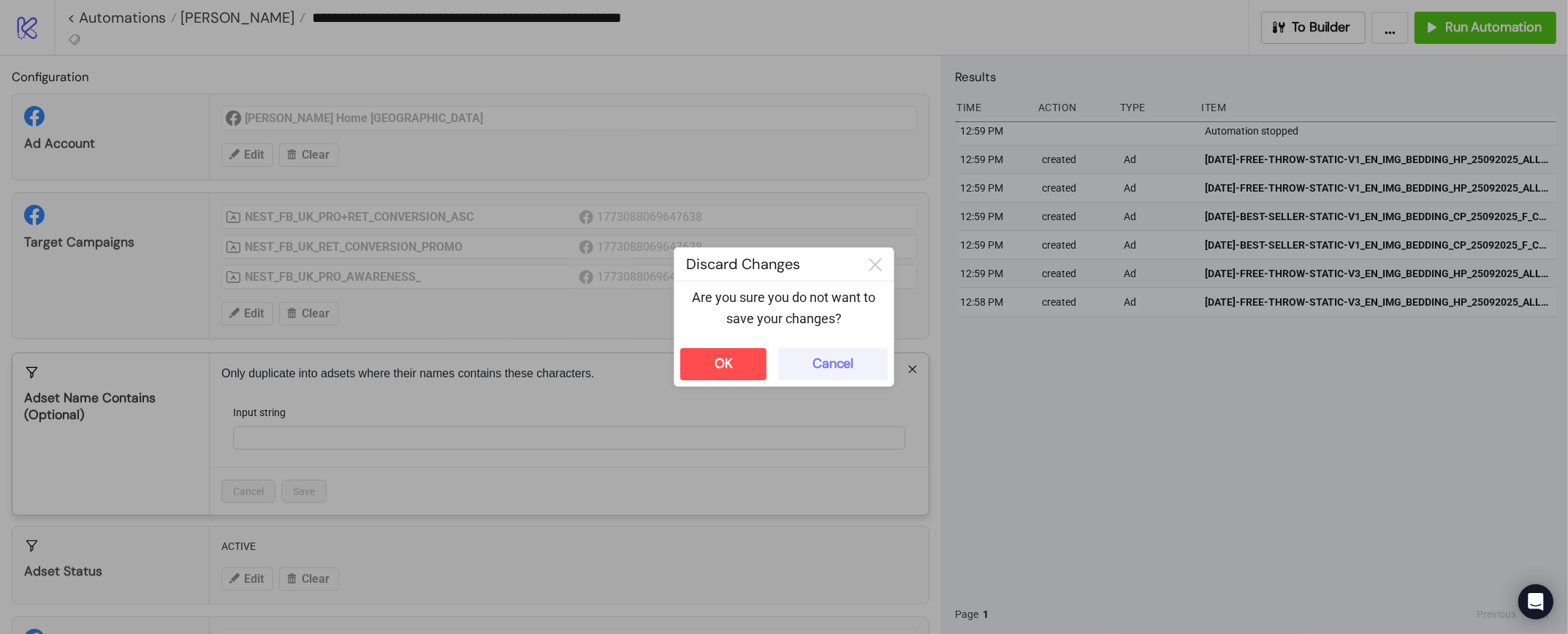
click at [828, 368] on div "Cancel" at bounding box center [833, 363] width 41 height 17
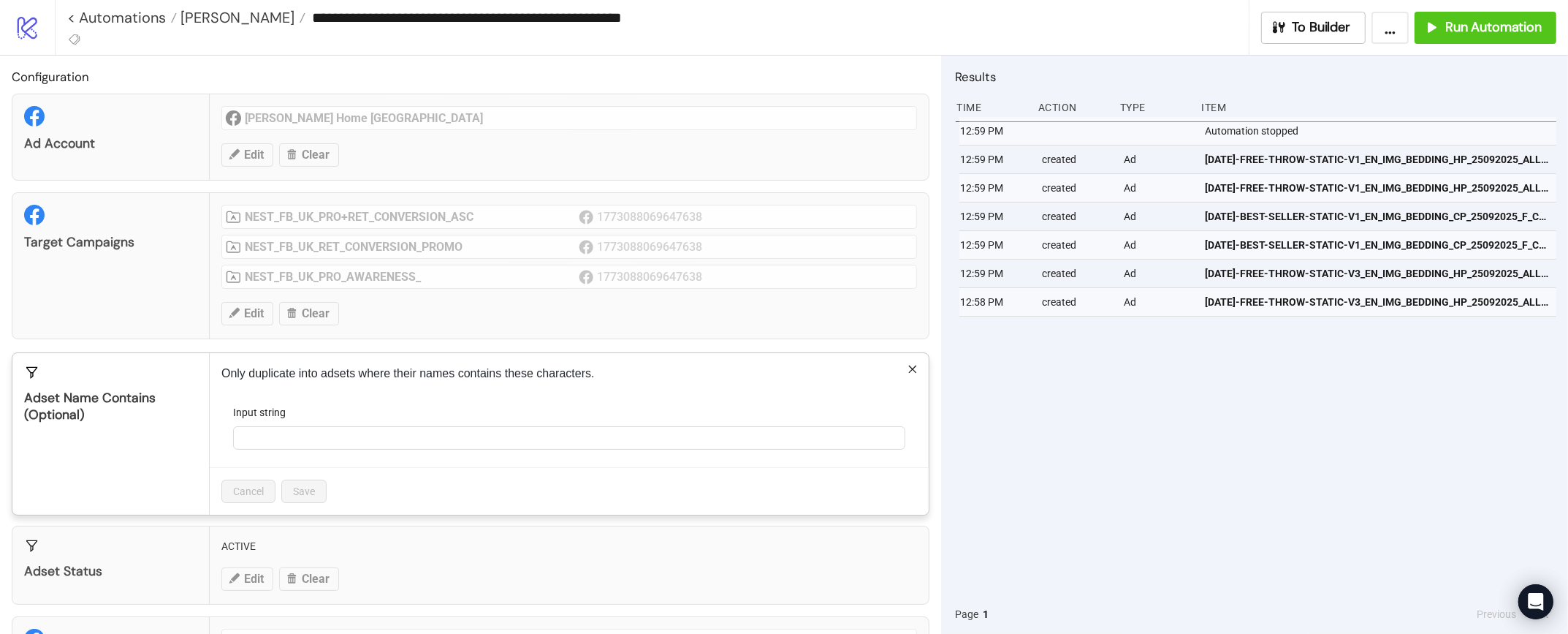
click at [479, 535] on div "**********" at bounding box center [784, 317] width 1568 height 634
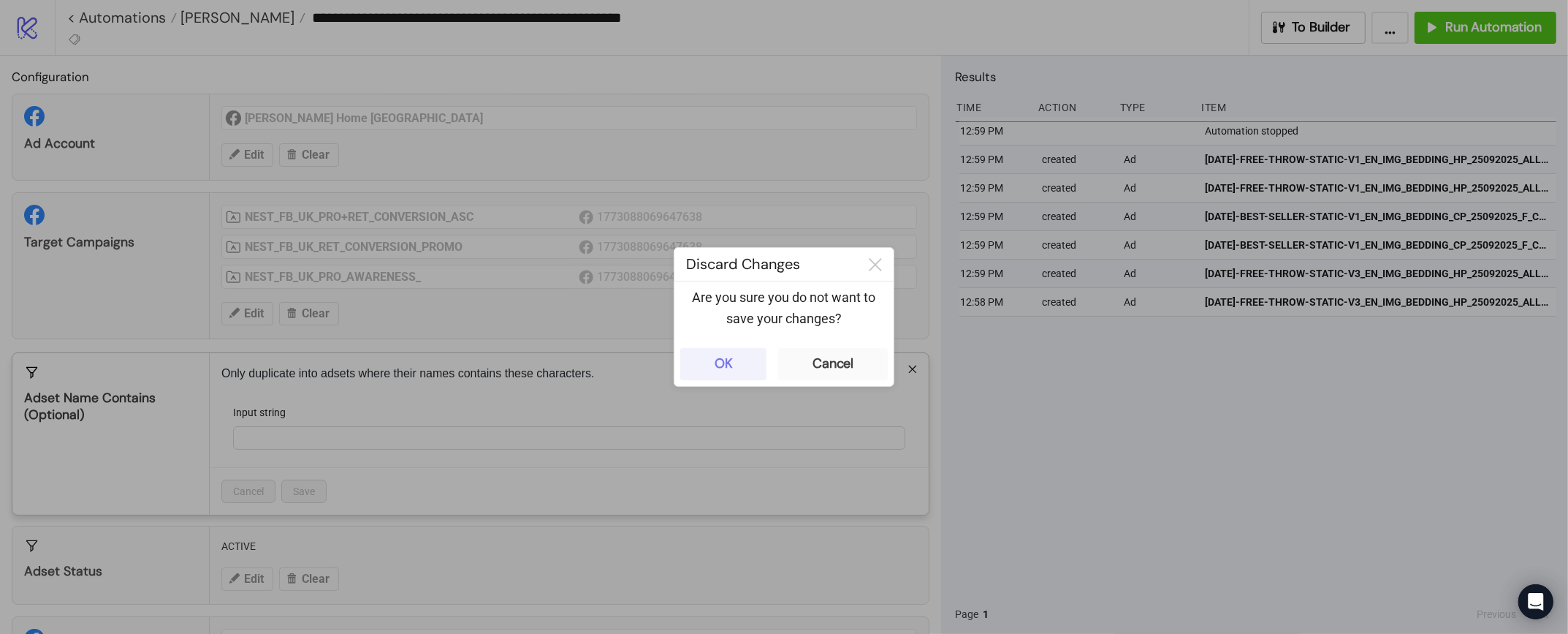
click at [737, 349] on button "OK" at bounding box center [723, 363] width 86 height 32
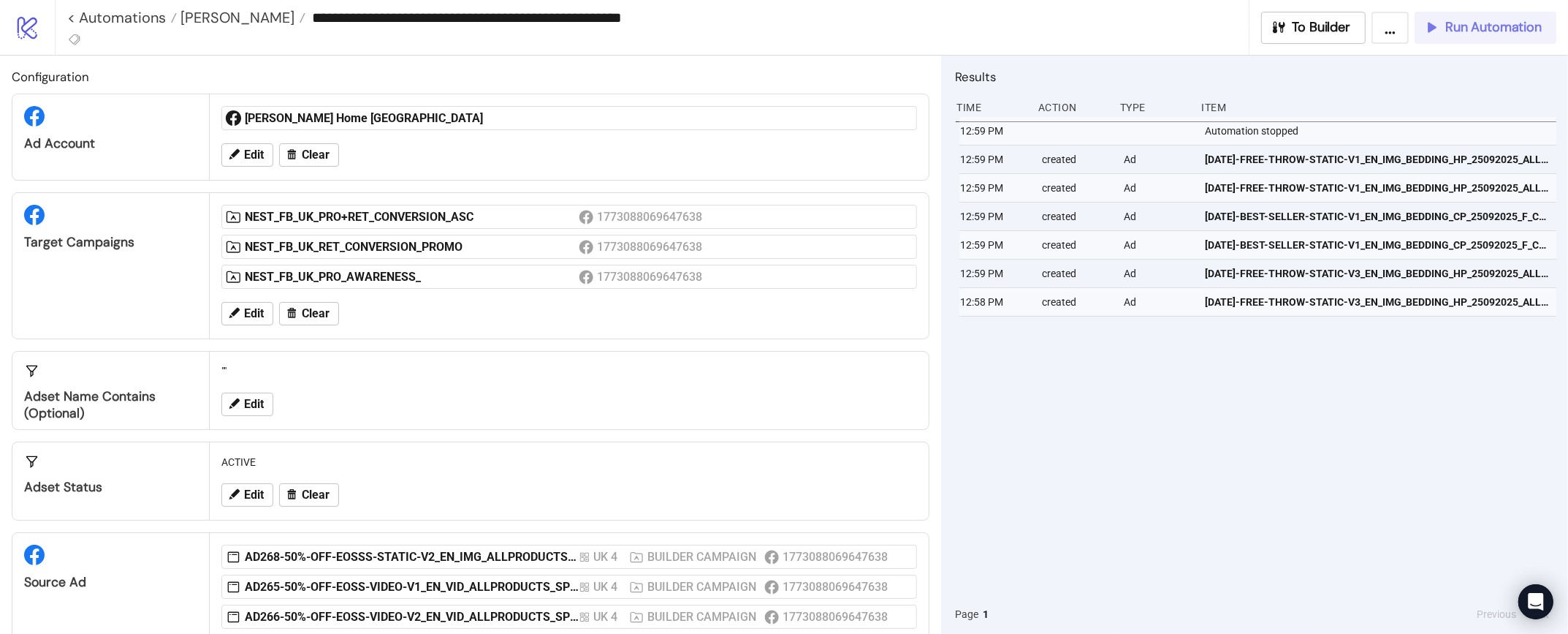
click at [1442, 28] on div "Run Automation" at bounding box center [1482, 28] width 118 height 17
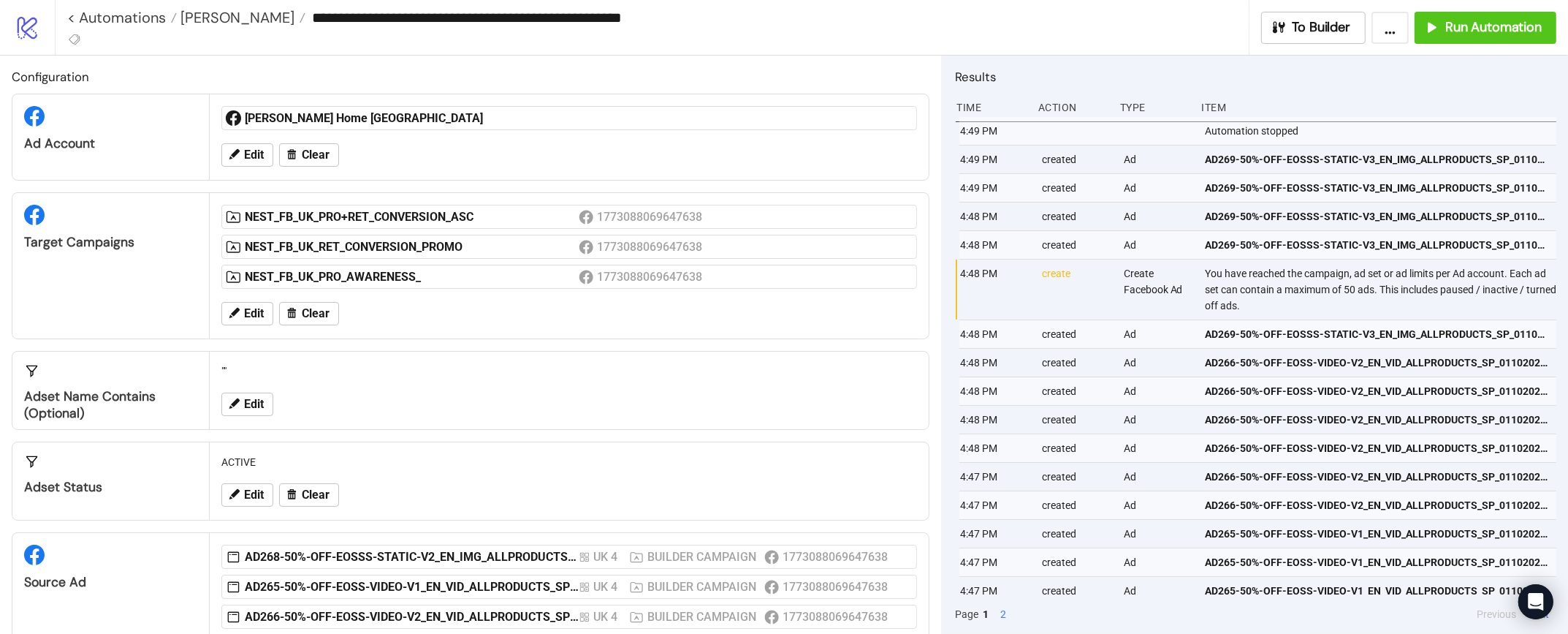
scroll to position [103, 0]
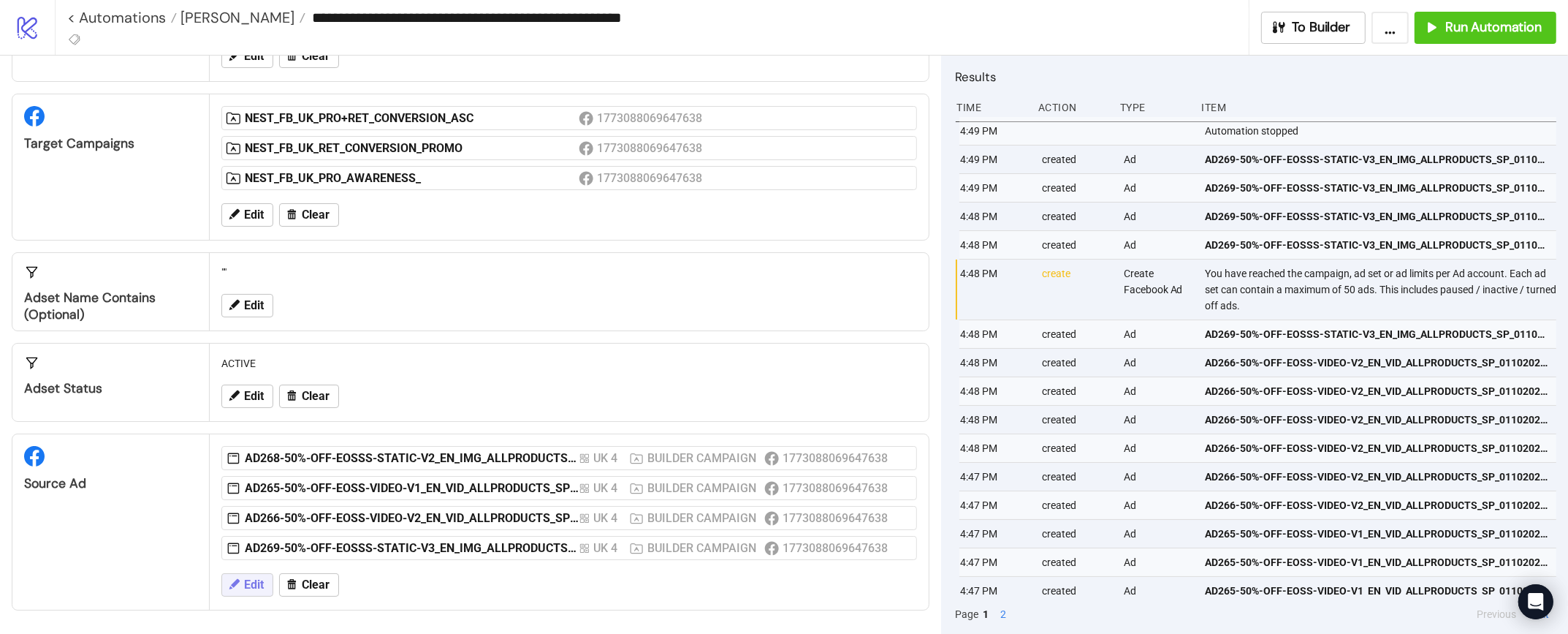
click at [258, 585] on span "Edit" at bounding box center [254, 584] width 20 height 13
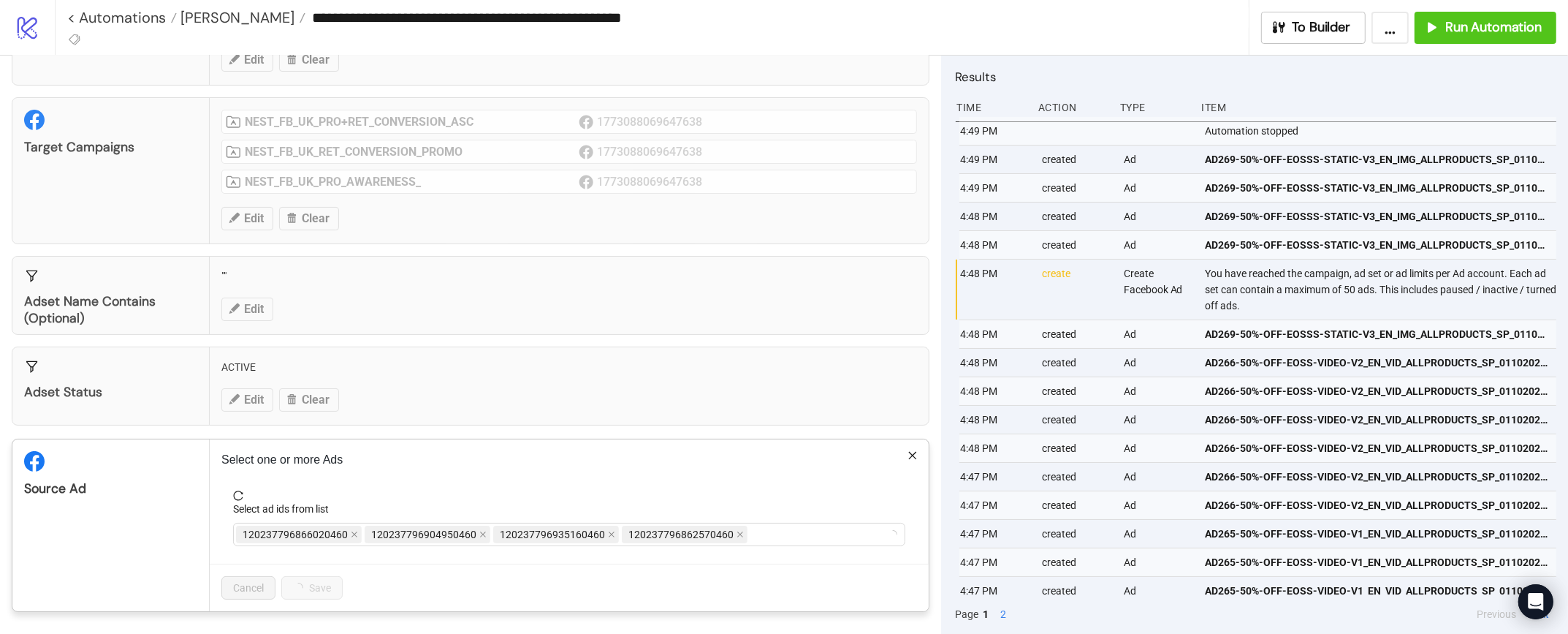
scroll to position [99, 0]
click at [760, 526] on div "120237796866020460 120237796904950460 120237796935160460 120237796862570460" at bounding box center [561, 534] width 651 height 20
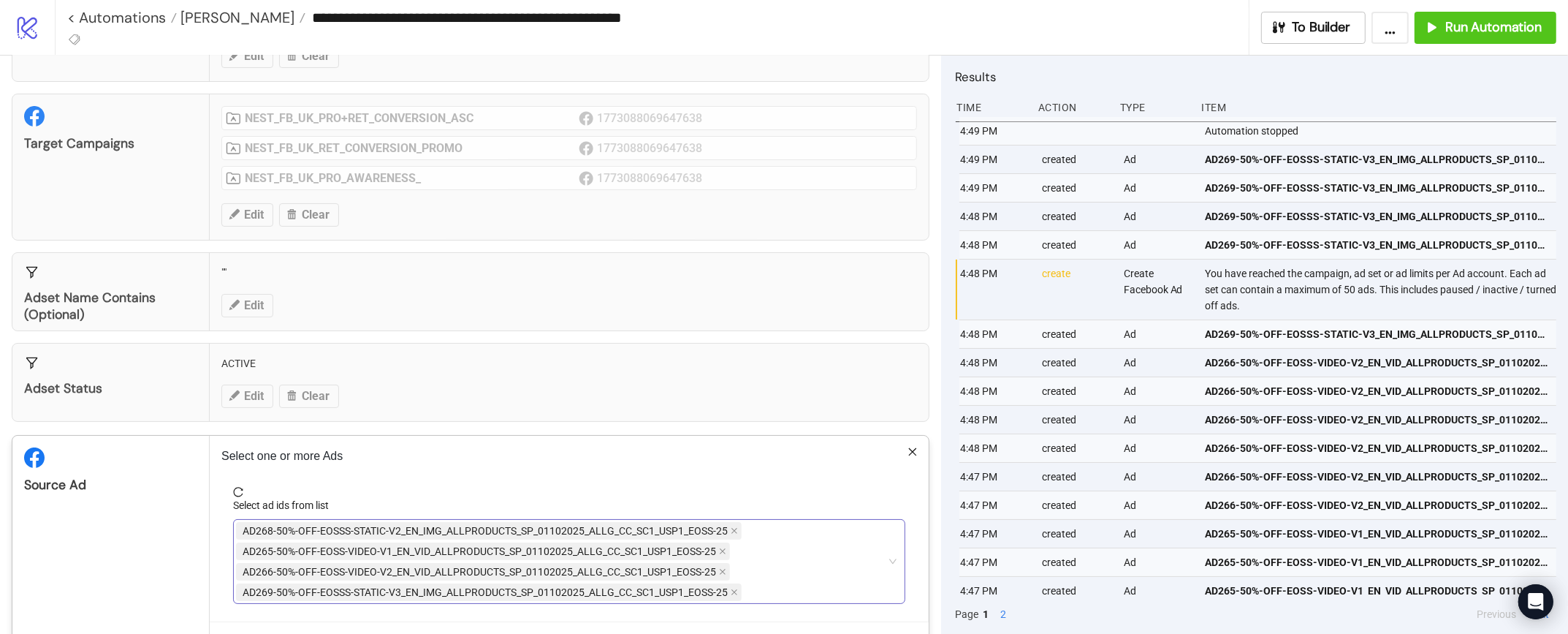
scroll to position [103, 0]
click at [736, 529] on icon "close" at bounding box center [734, 528] width 7 height 7
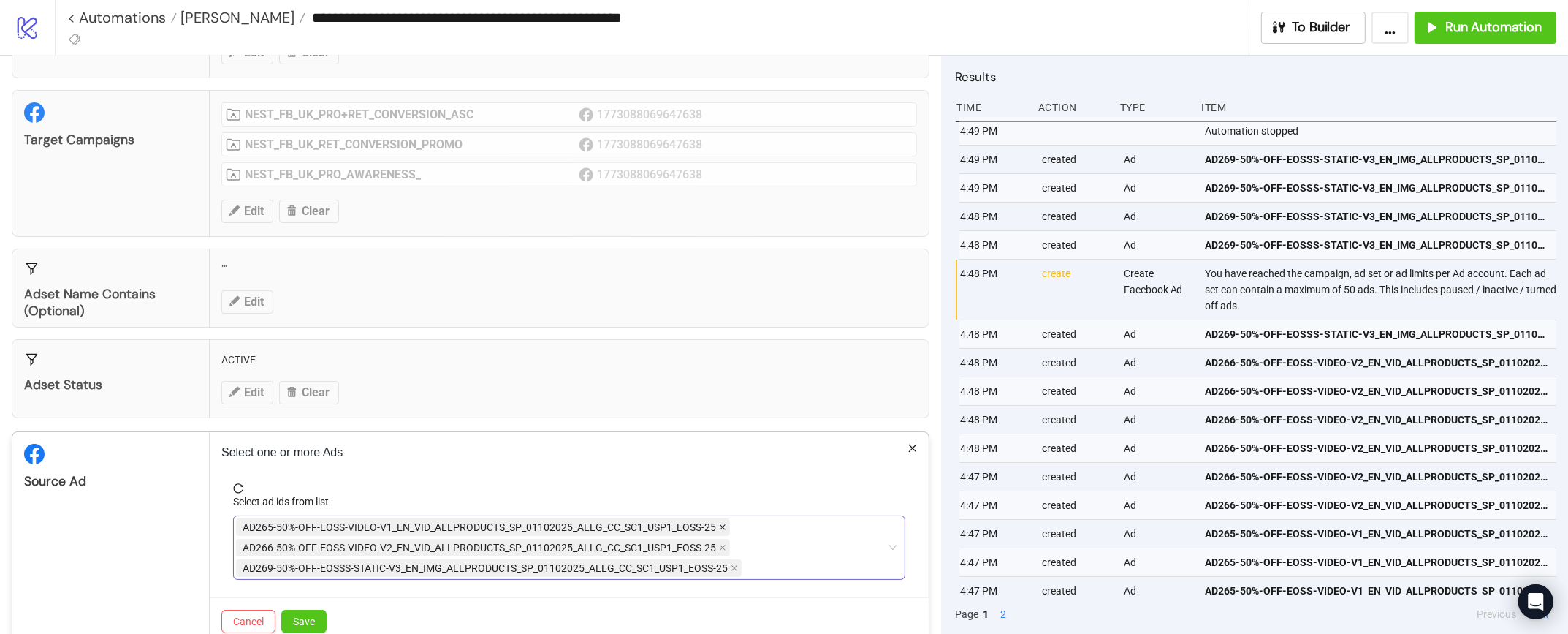
click at [721, 531] on icon "close" at bounding box center [723, 528] width 6 height 6
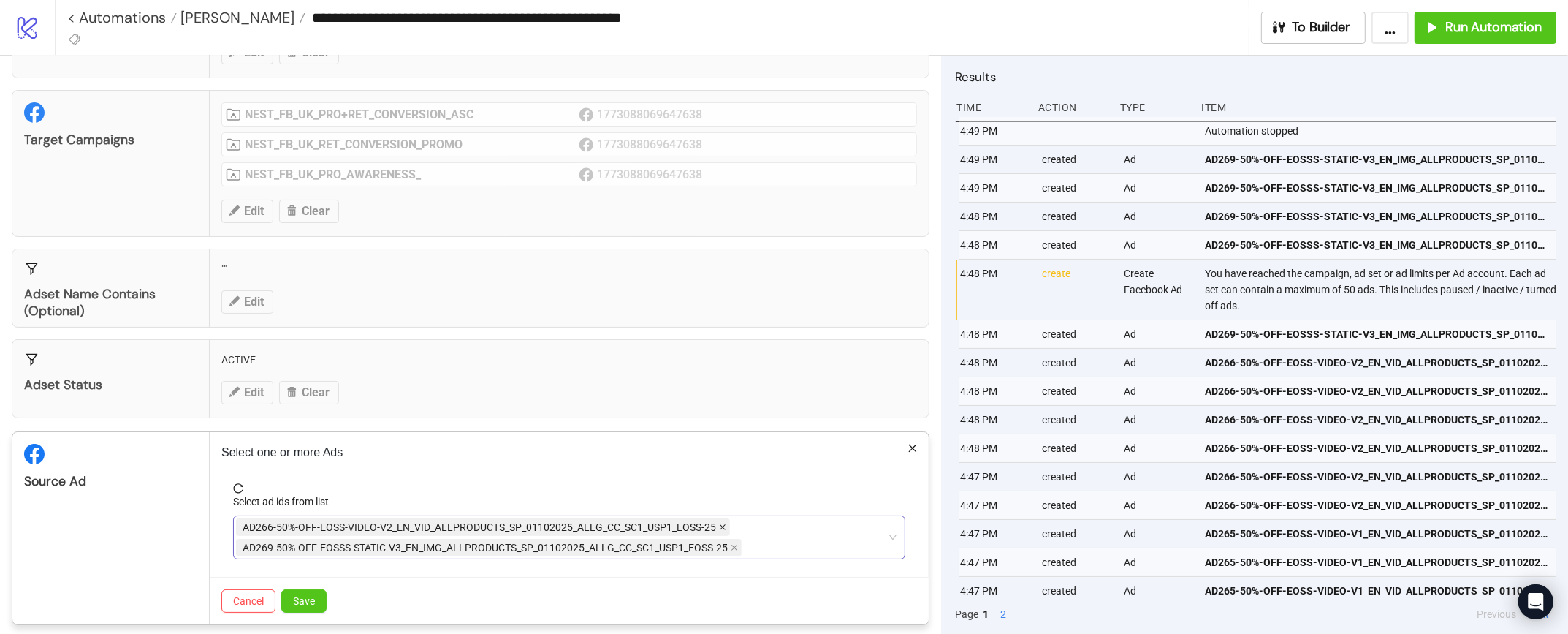
click at [721, 528] on icon "close" at bounding box center [723, 528] width 6 height 6
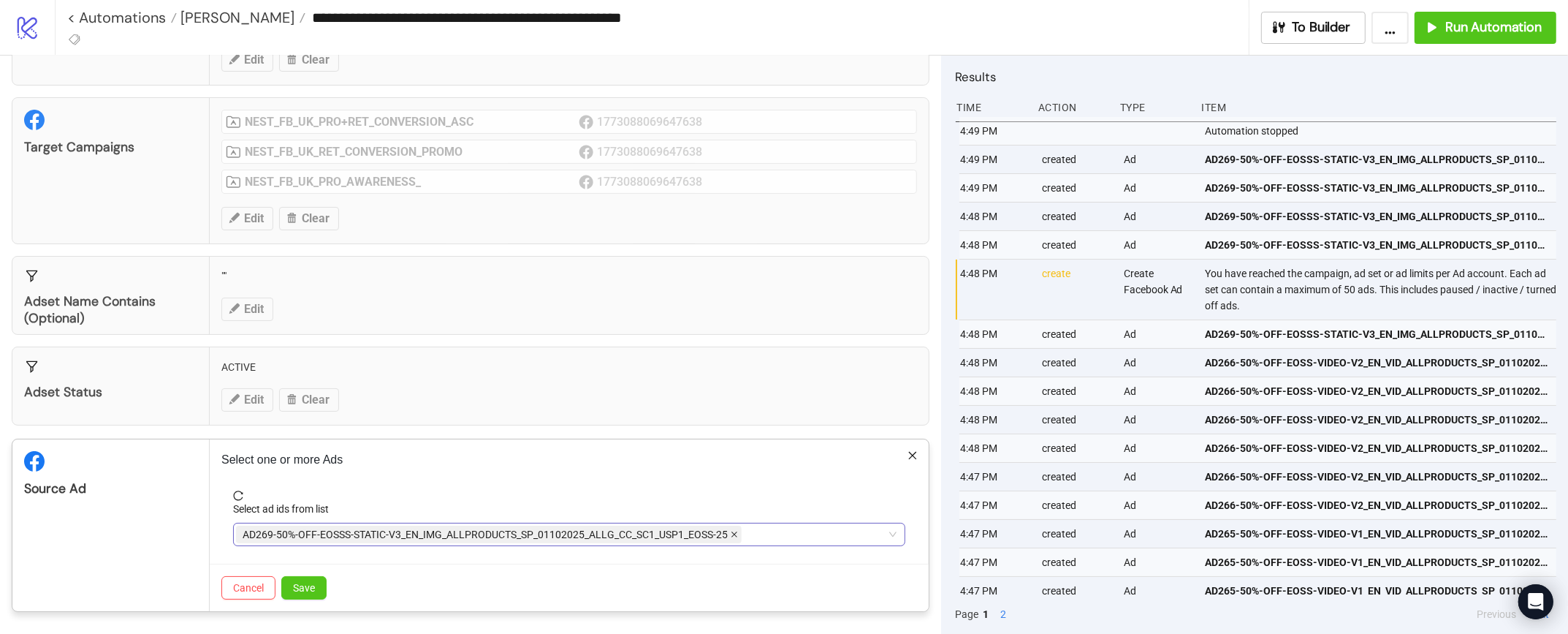
click at [732, 532] on icon "close" at bounding box center [734, 535] width 7 height 7
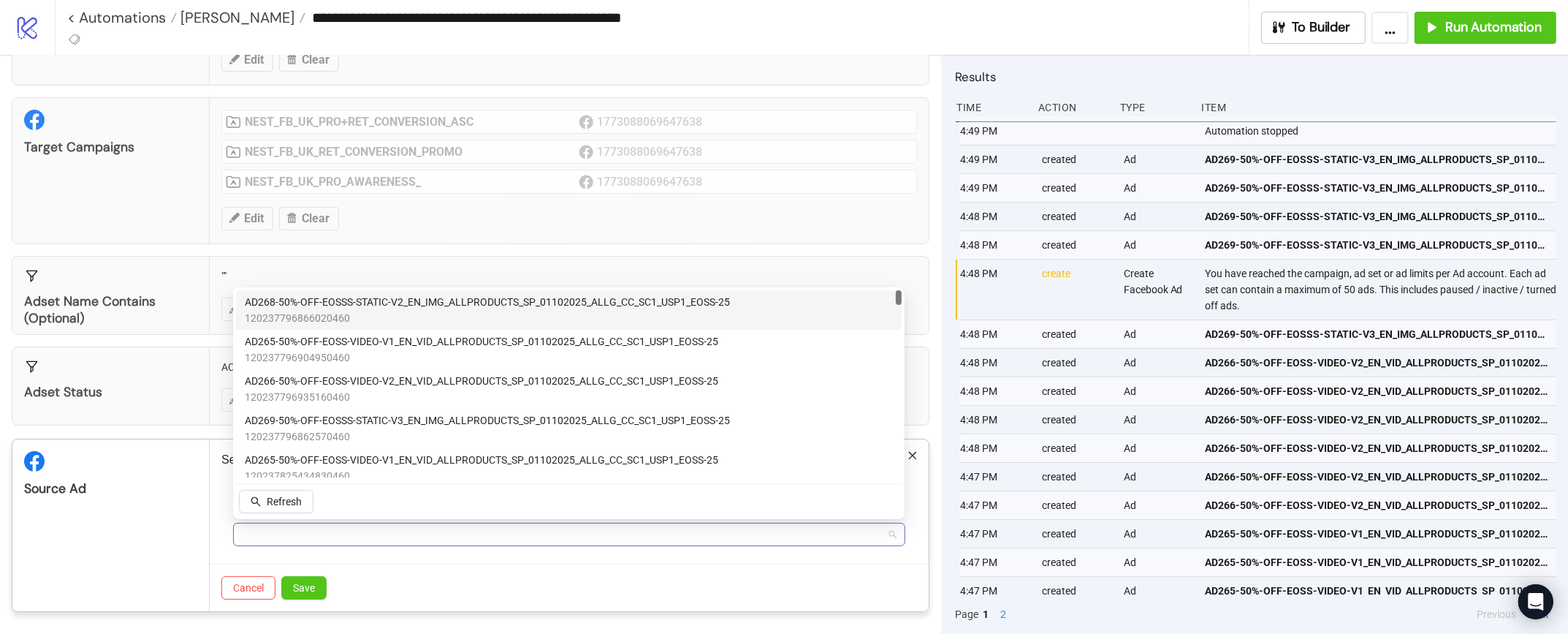
click at [388, 535] on div at bounding box center [561, 534] width 651 height 20
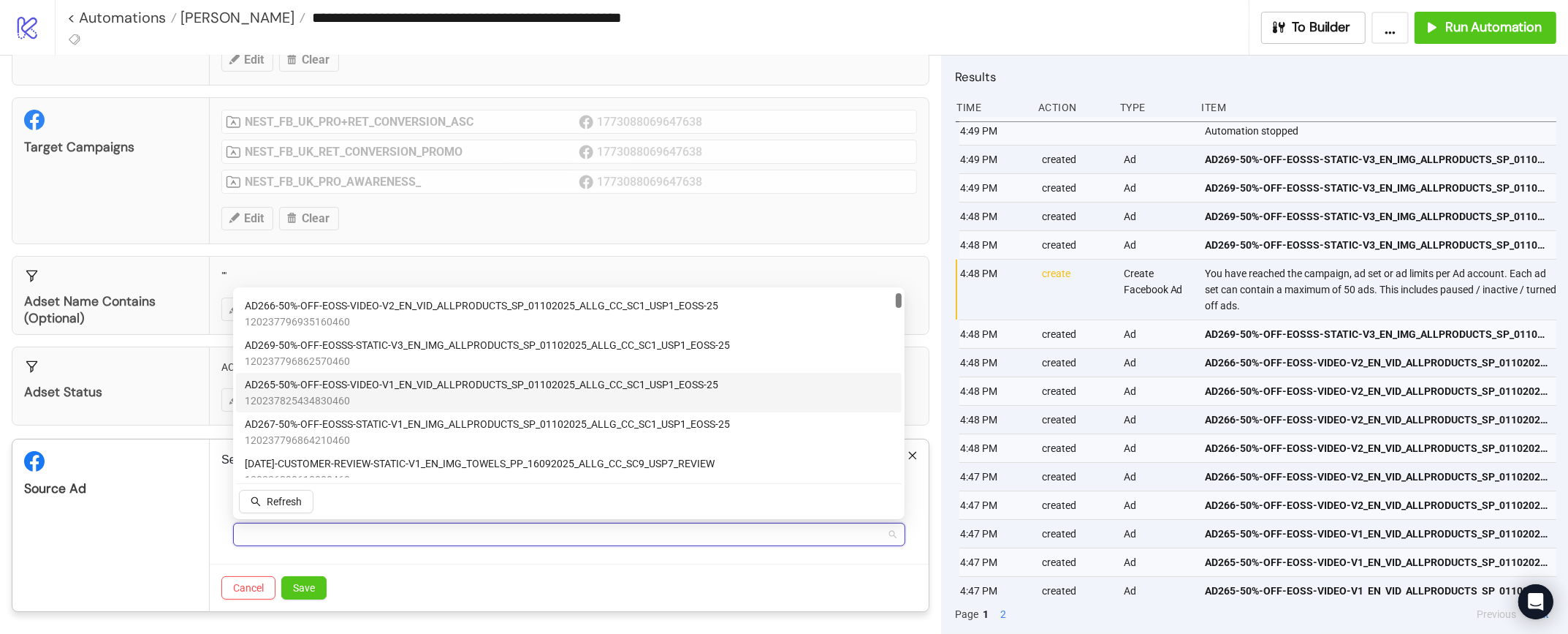
scroll to position [75, 0]
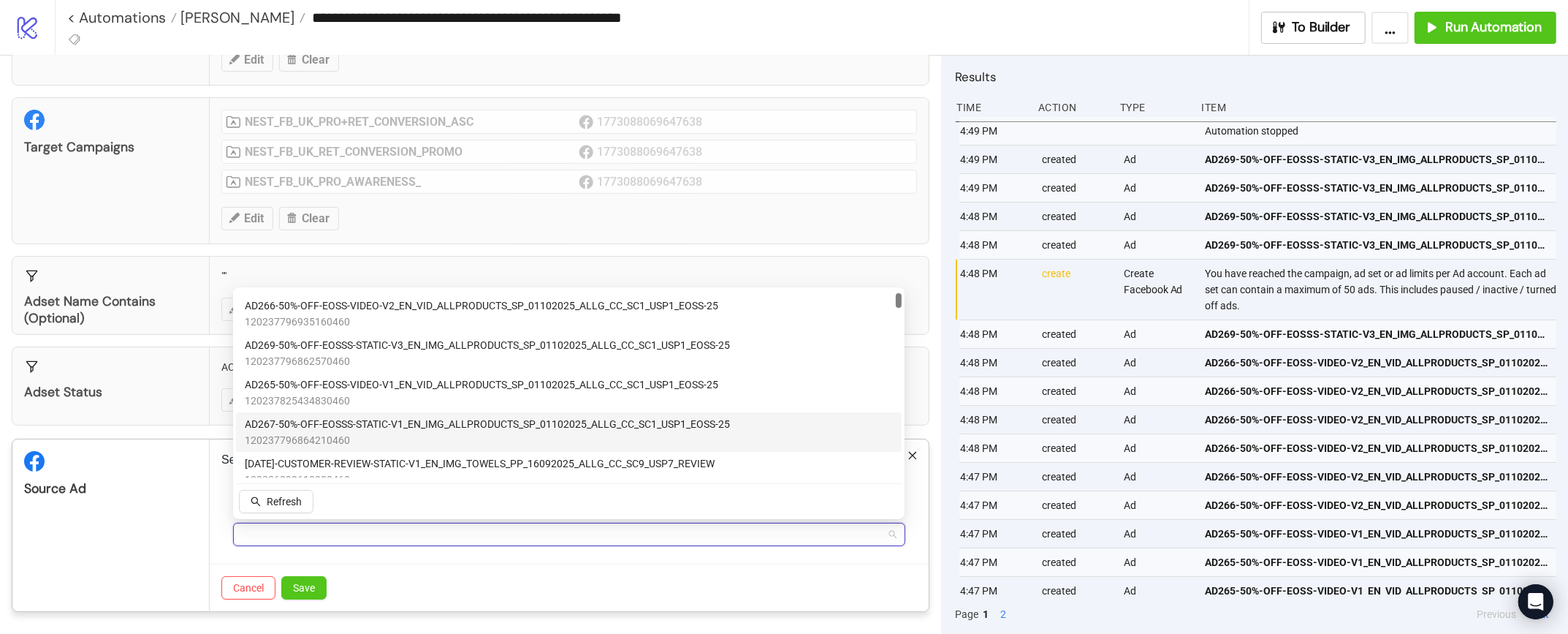
click at [334, 428] on span "AD267-50%-OFF-EOSSS-STATIC-V1_EN_IMG_ALLPRODUCTS_SP_01102025_ALLG_CC_SC1_USP1_E…" at bounding box center [487, 424] width 485 height 17
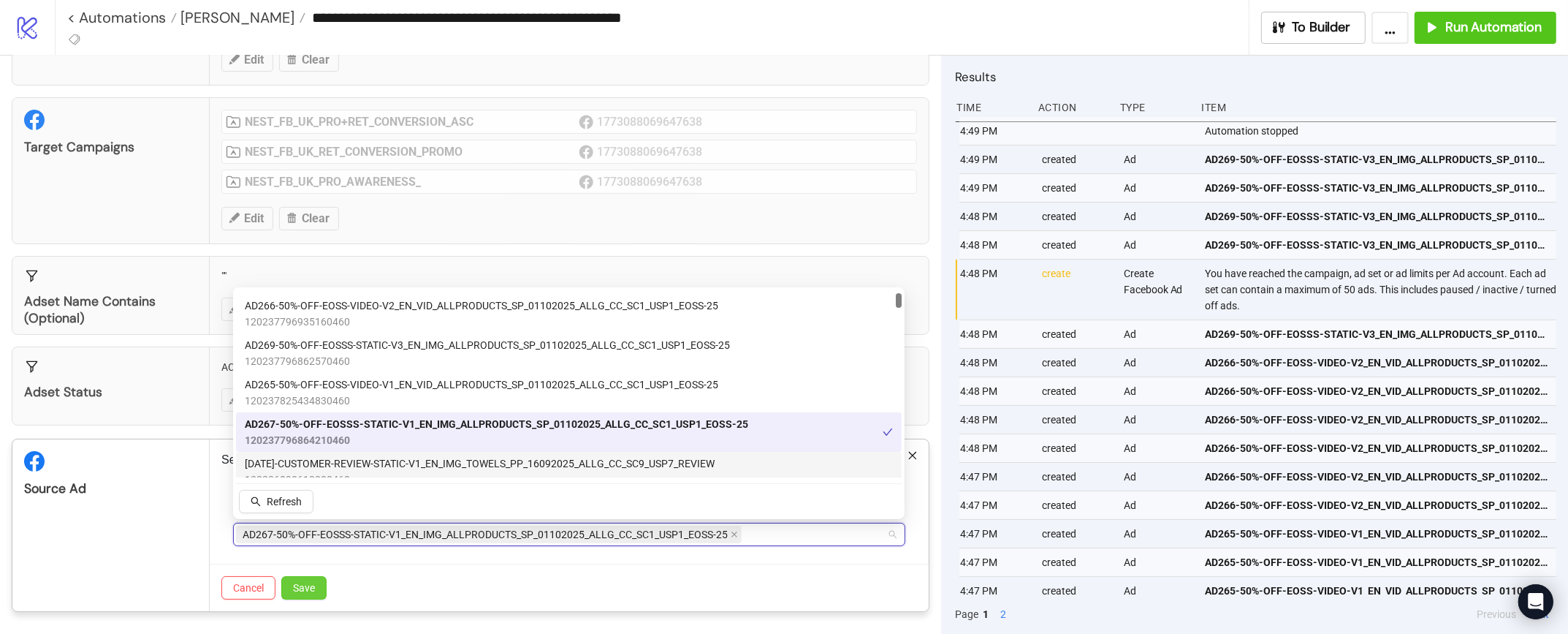
click at [304, 585] on span "Save" at bounding box center [304, 587] width 22 height 12
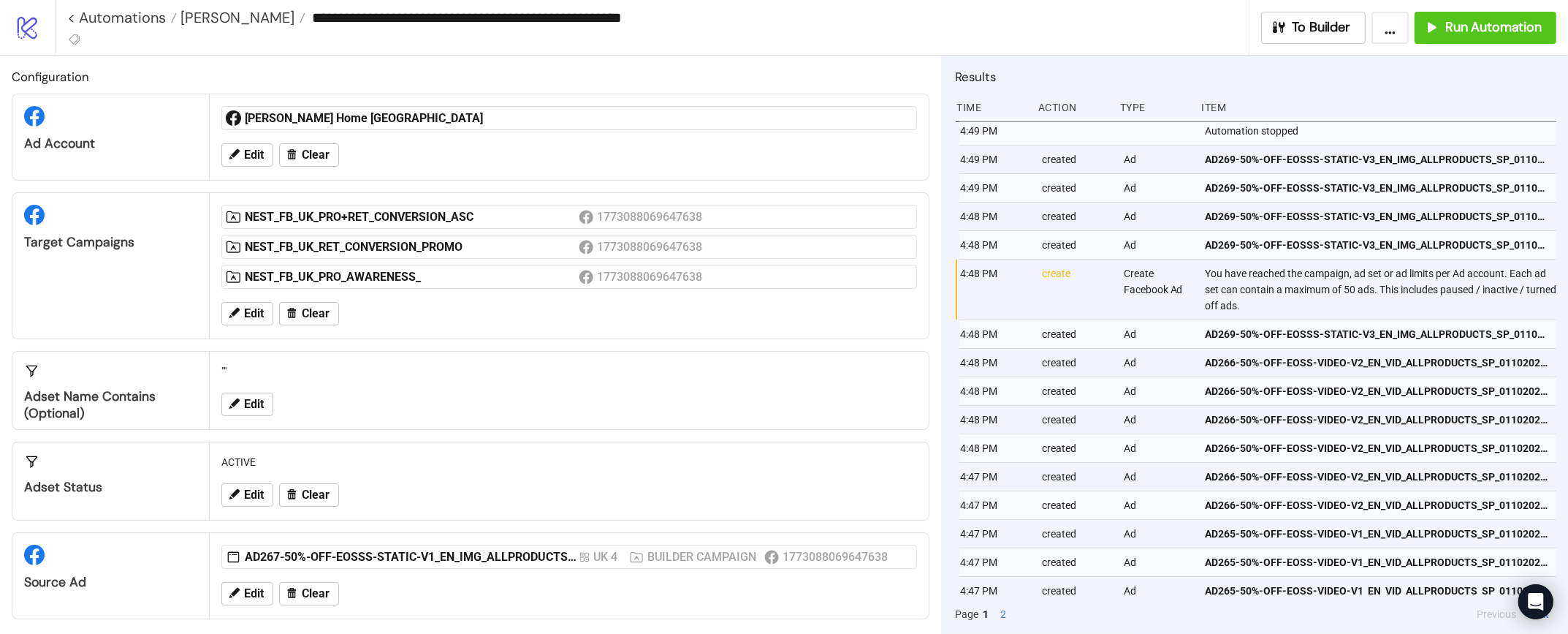
scroll to position [12, 0]
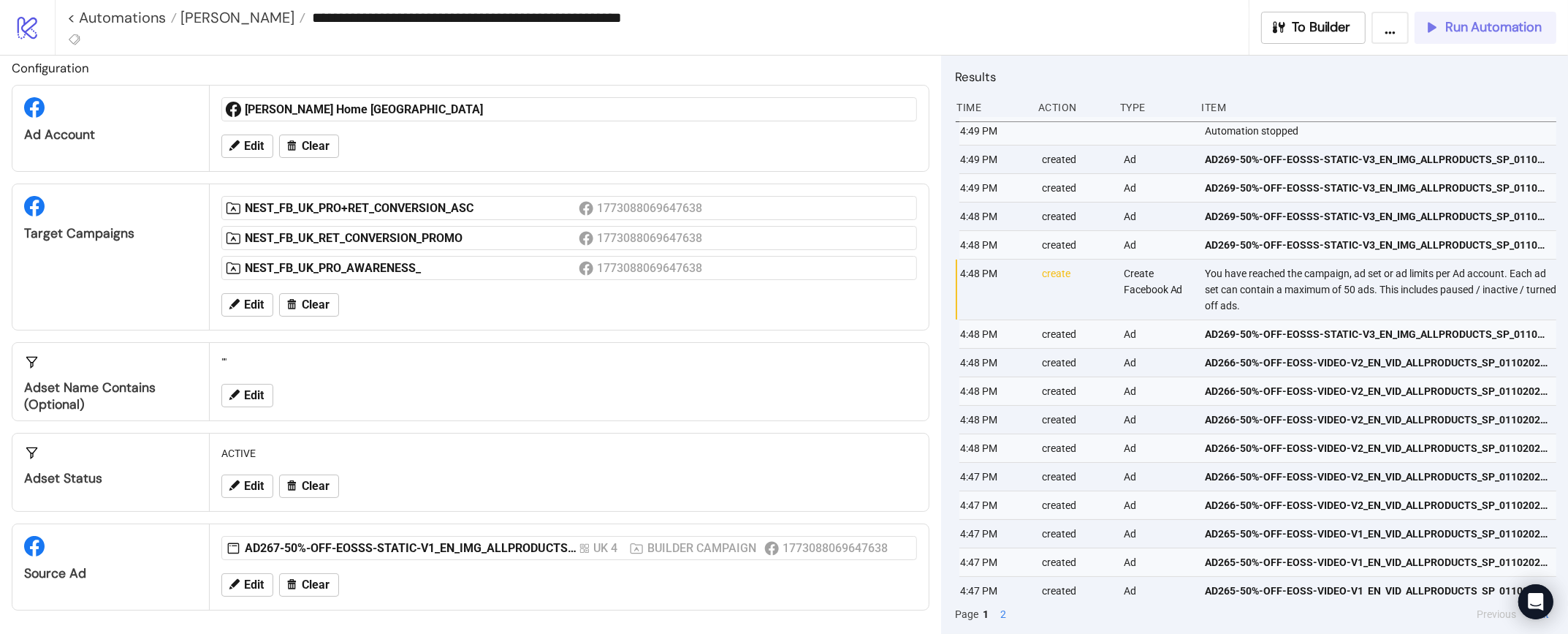
click at [1468, 41] on button "Run Automation" at bounding box center [1485, 28] width 142 height 32
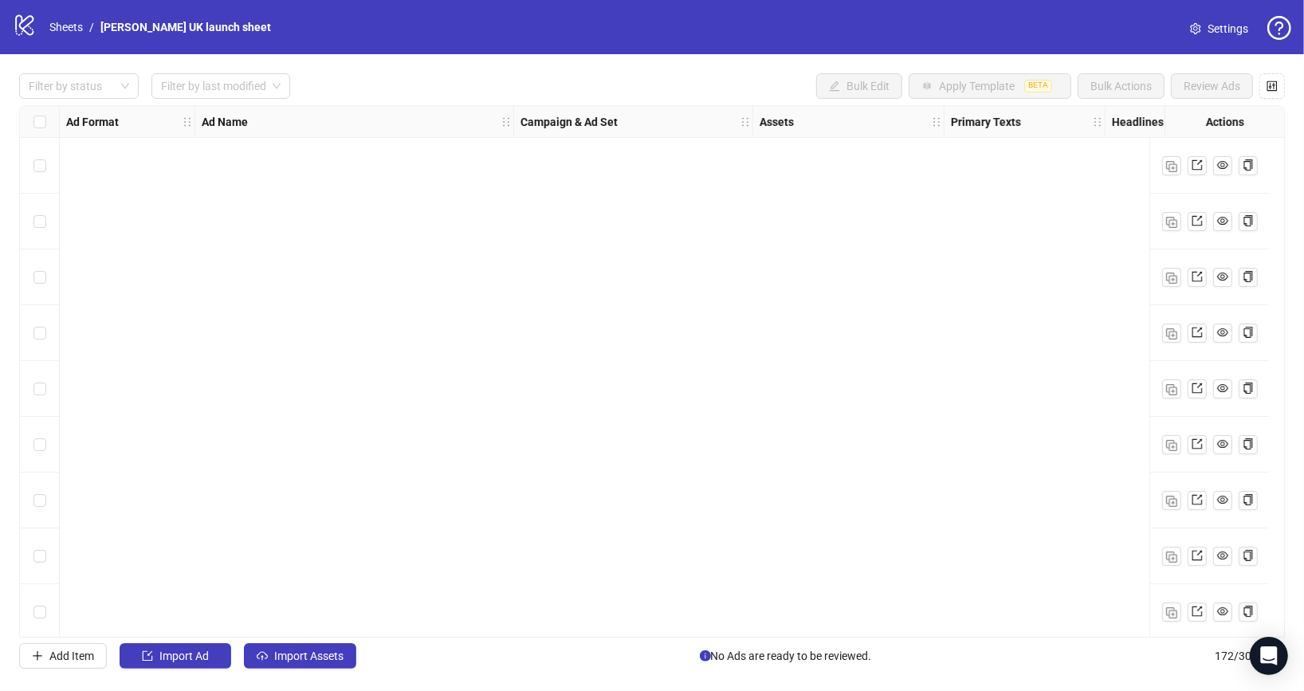
scroll to position [9101, 348]
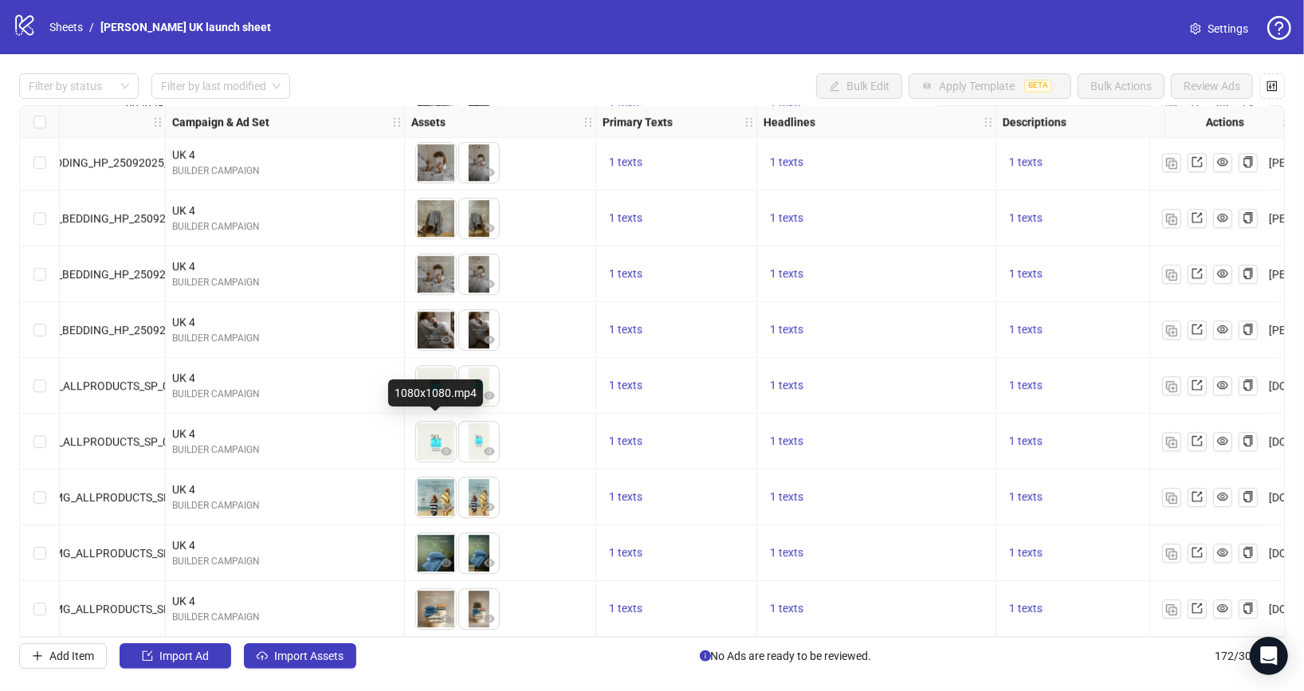
click at [435, 427] on img at bounding box center [436, 442] width 40 height 40
click at [428, 433] on img at bounding box center [436, 442] width 40 height 40
click at [446, 447] on icon "eye" at bounding box center [446, 451] width 11 height 8
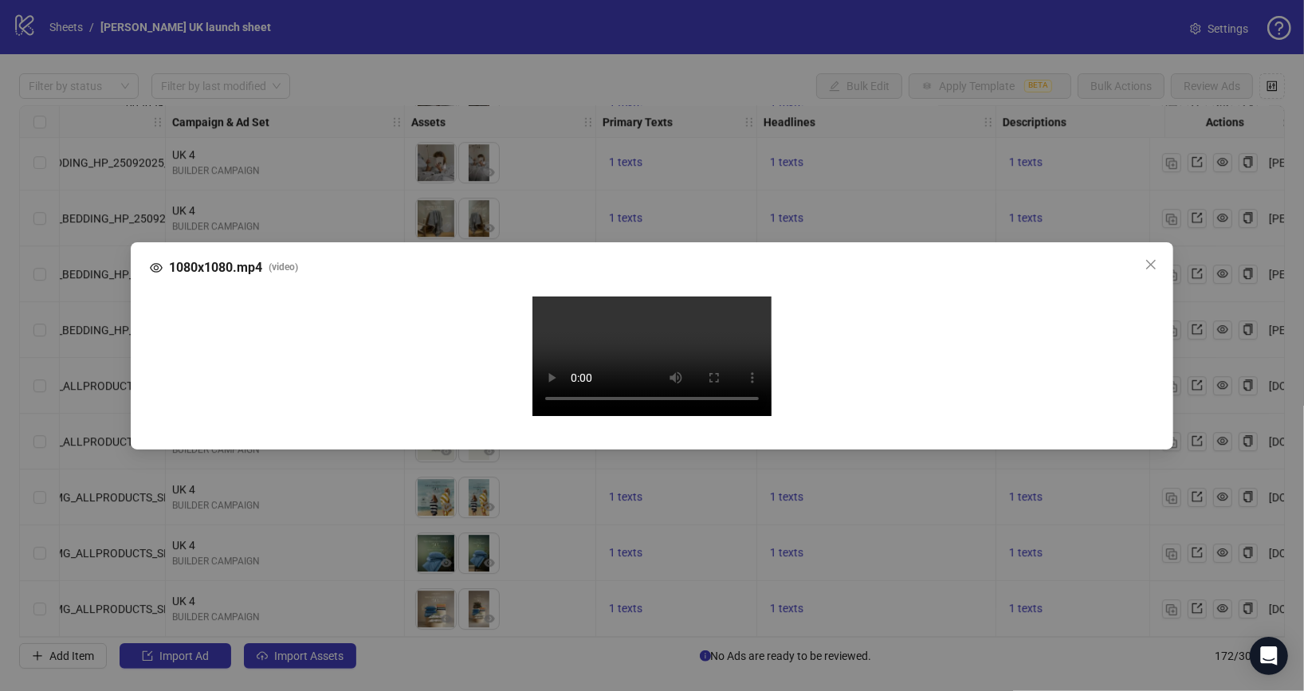
click at [1213, 328] on div "1080x1080.mp4 ( video ) Your browser does not support the video tag." at bounding box center [652, 345] width 1304 height 691
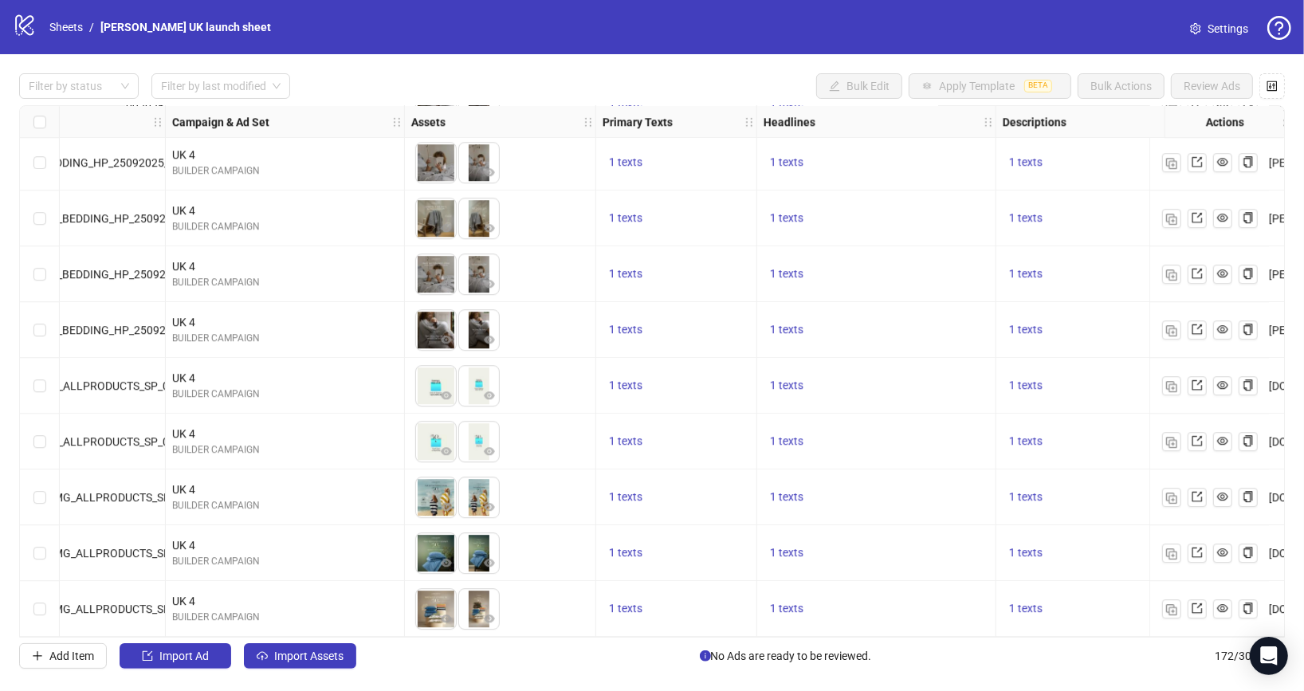
click at [434, 371] on img at bounding box center [436, 386] width 40 height 40
click at [443, 391] on icon "eye" at bounding box center [446, 395] width 11 height 8
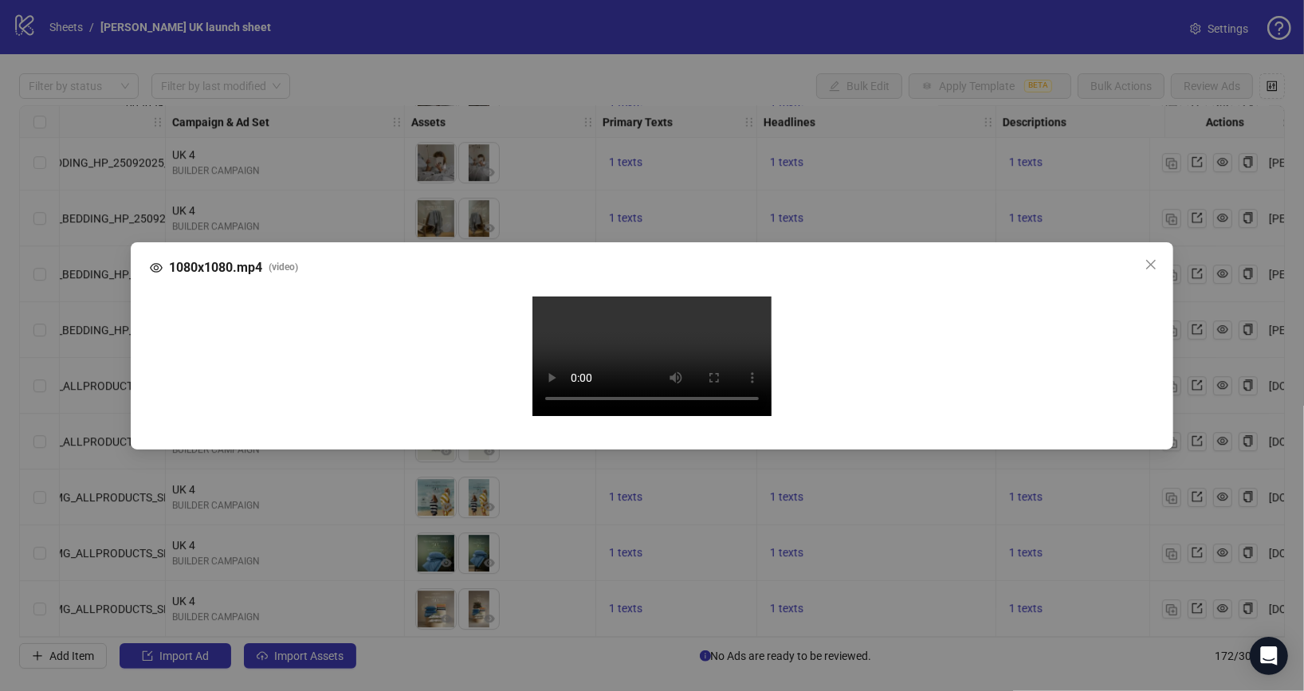
click at [1198, 334] on div "1080x1080.mp4 ( video ) Your browser does not support the video tag." at bounding box center [652, 345] width 1304 height 691
